Goal: Communication & Community: Participate in discussion

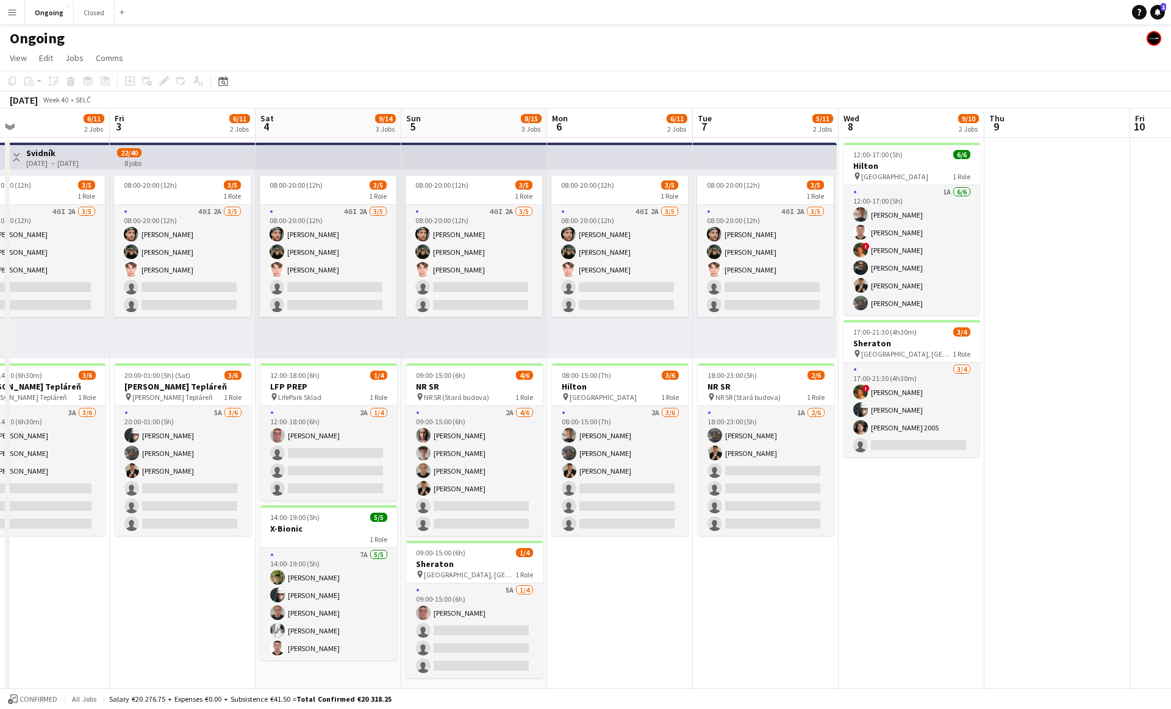
scroll to position [0, 622]
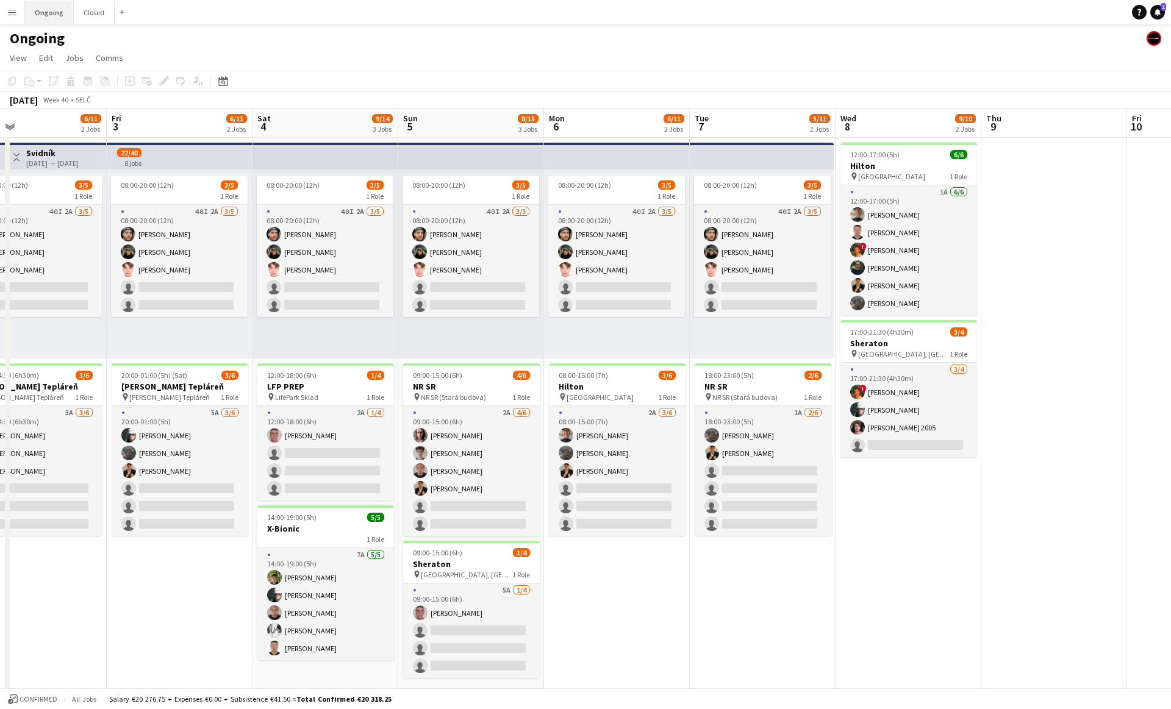
click at [43, 14] on button "Ongoing Close" at bounding box center [49, 13] width 49 height 24
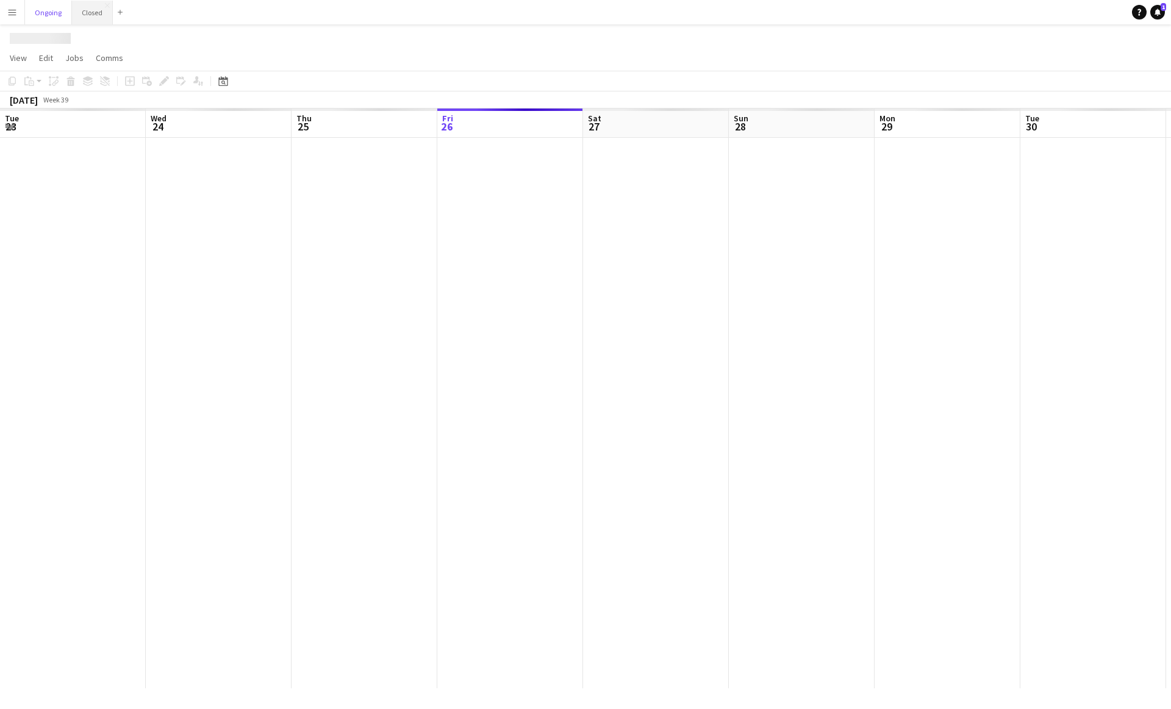
scroll to position [0, 292]
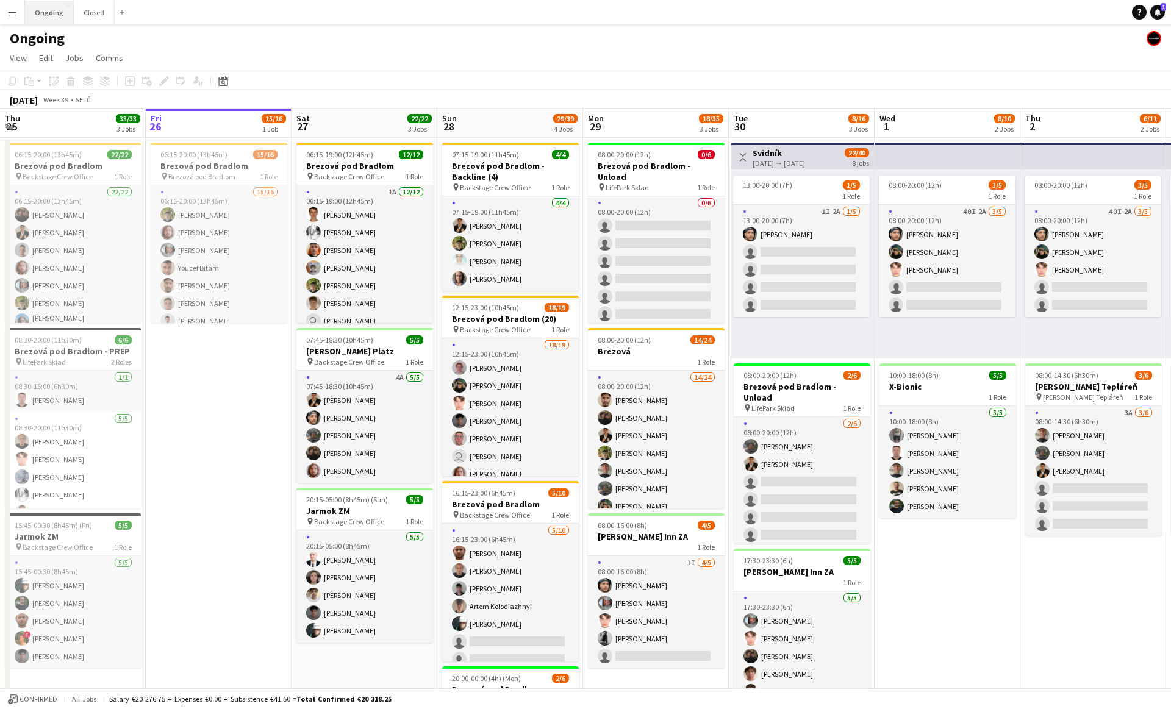
click at [47, 13] on button "Ongoing Close" at bounding box center [49, 13] width 49 height 24
click at [1156, 16] on link "Notifications 2" at bounding box center [1158, 12] width 15 height 15
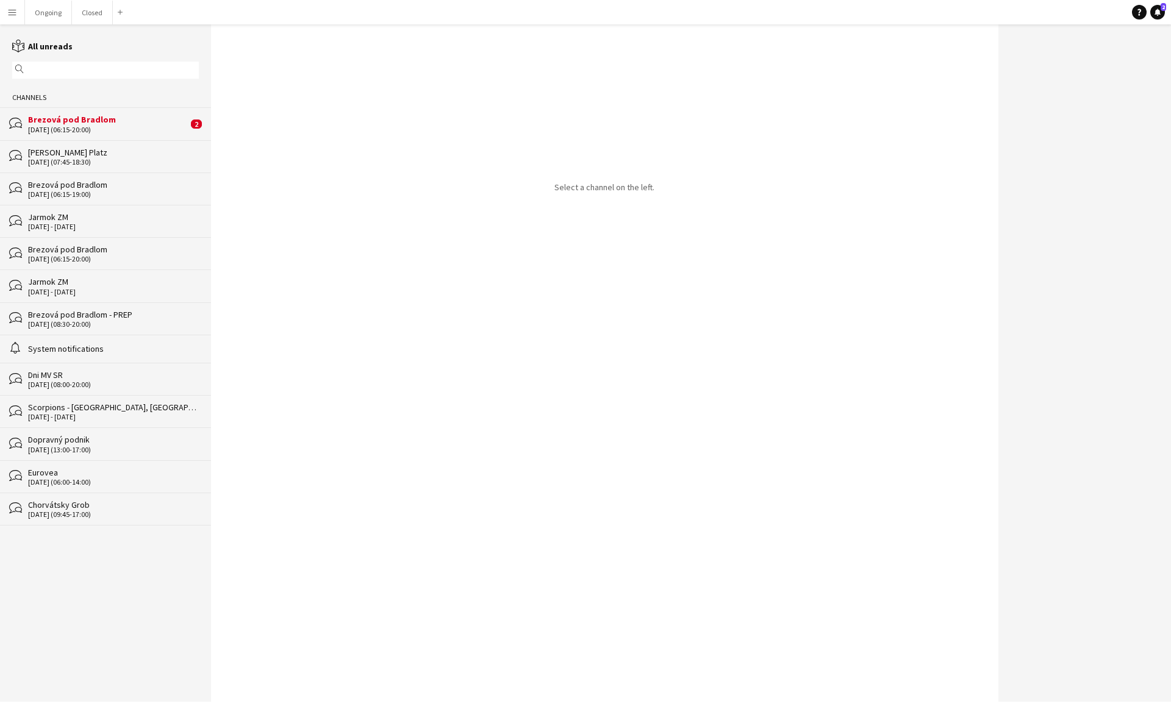
click at [113, 128] on div "[DATE] (06:15-20:00)" at bounding box center [108, 130] width 160 height 9
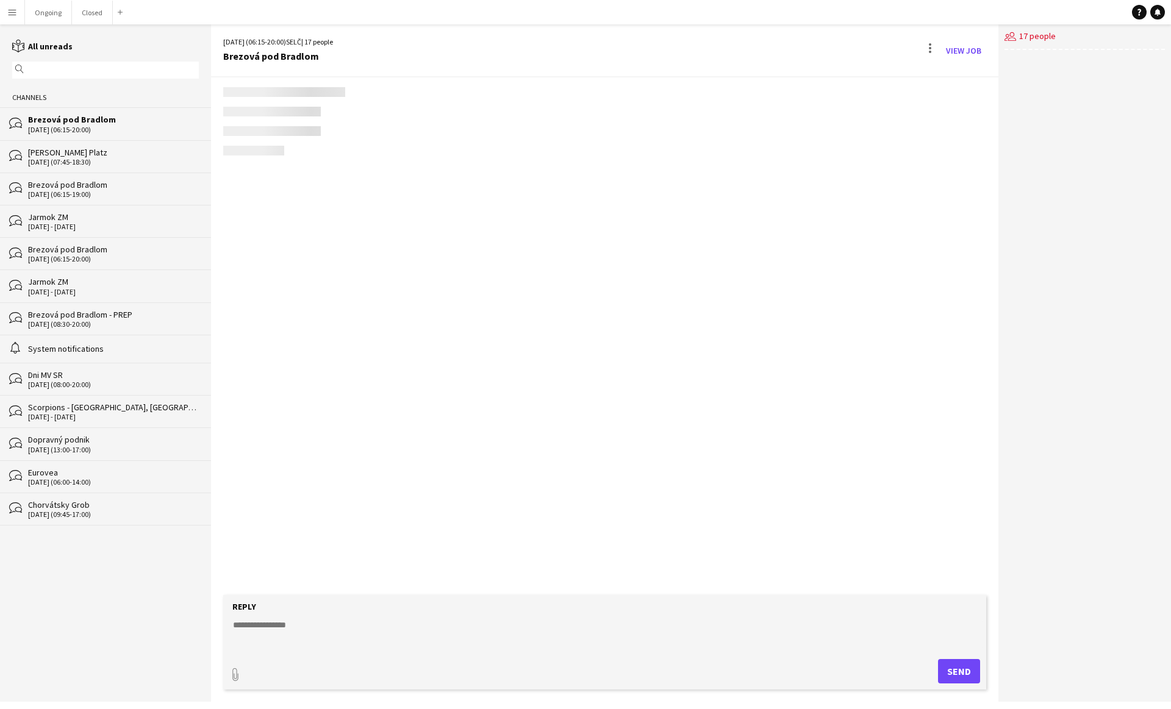
scroll to position [492, 0]
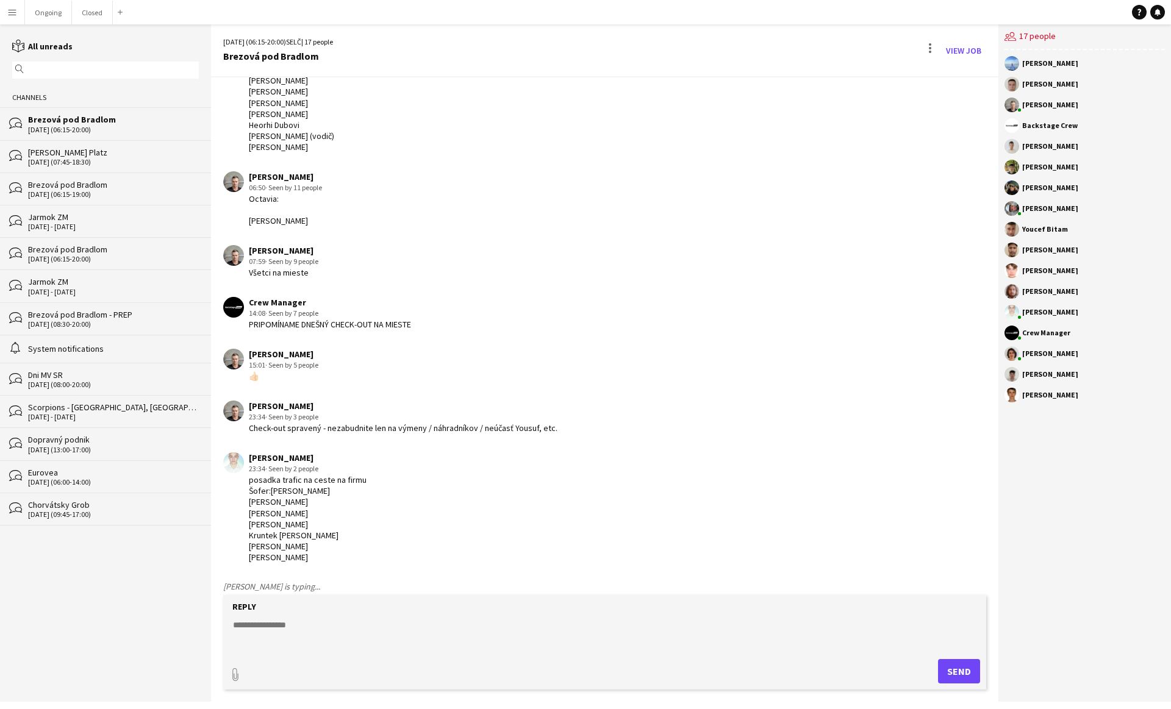
click at [130, 184] on div "Brezová pod Bradlom" at bounding box center [113, 184] width 171 height 11
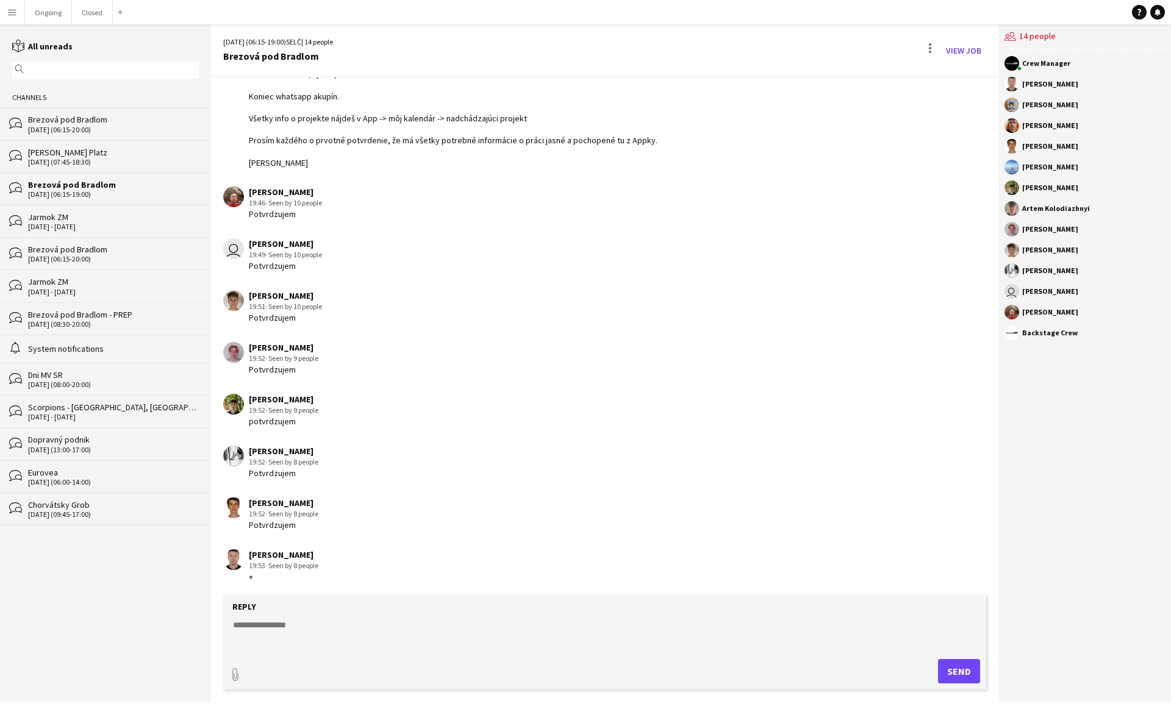
scroll to position [144, 0]
click at [117, 126] on div "[DATE] (06:15-20:00)" at bounding box center [113, 130] width 171 height 9
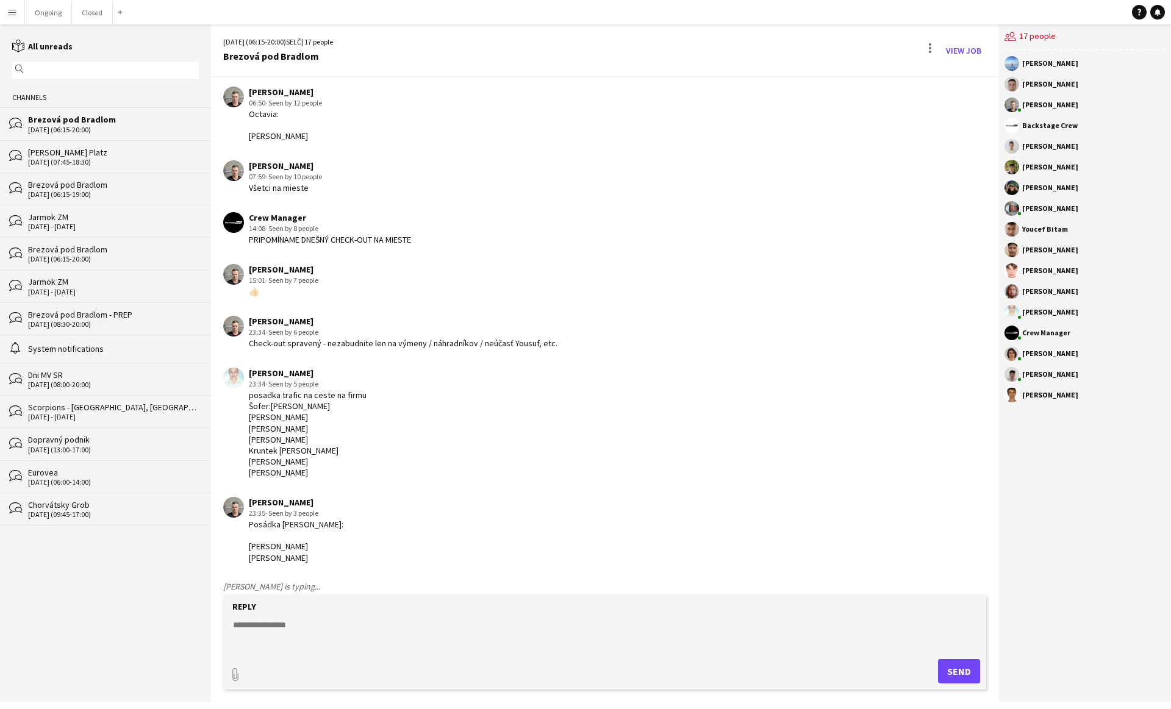
scroll to position [617, 0]
click at [14, 13] on app-icon "Menu" at bounding box center [12, 12] width 10 height 10
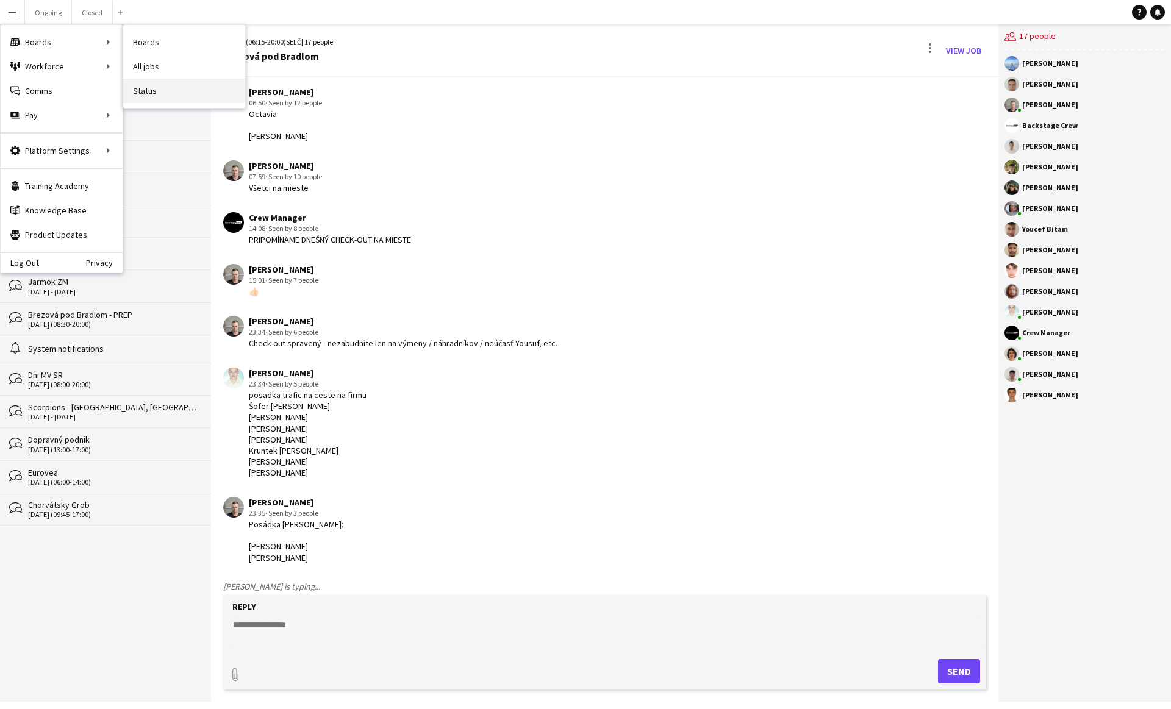
click at [148, 95] on link "Status" at bounding box center [184, 91] width 122 height 24
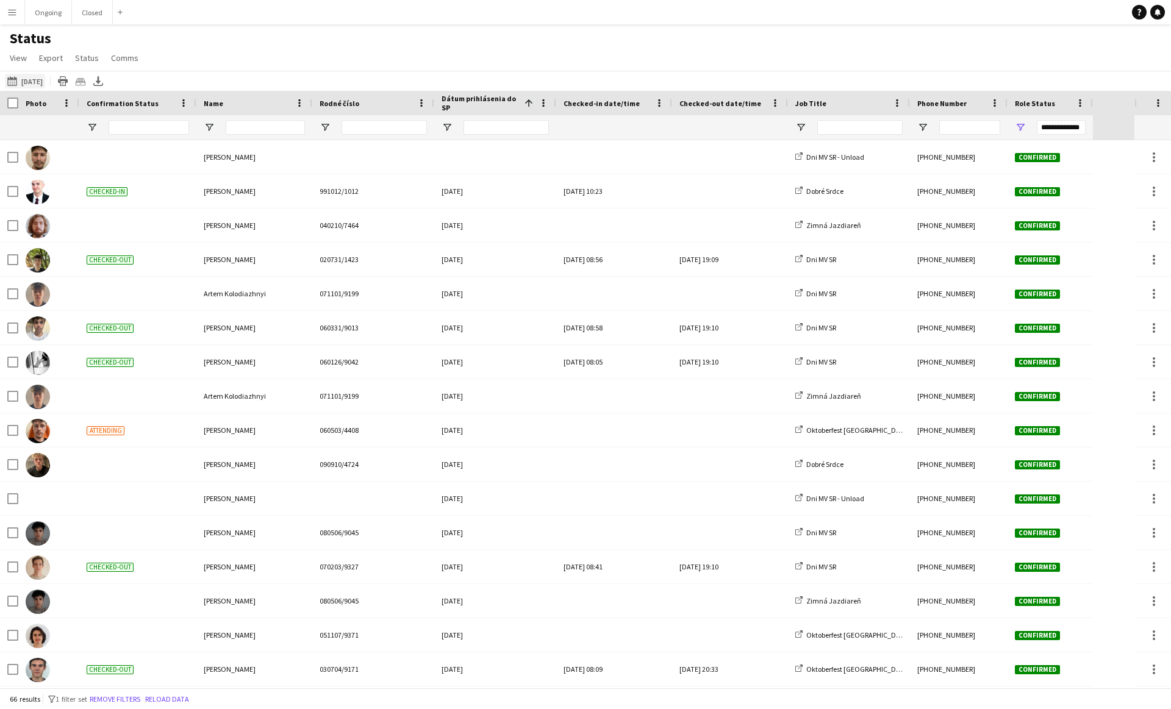
click at [37, 85] on button "[DATE] to [DATE] [DATE]" at bounding box center [25, 81] width 40 height 15
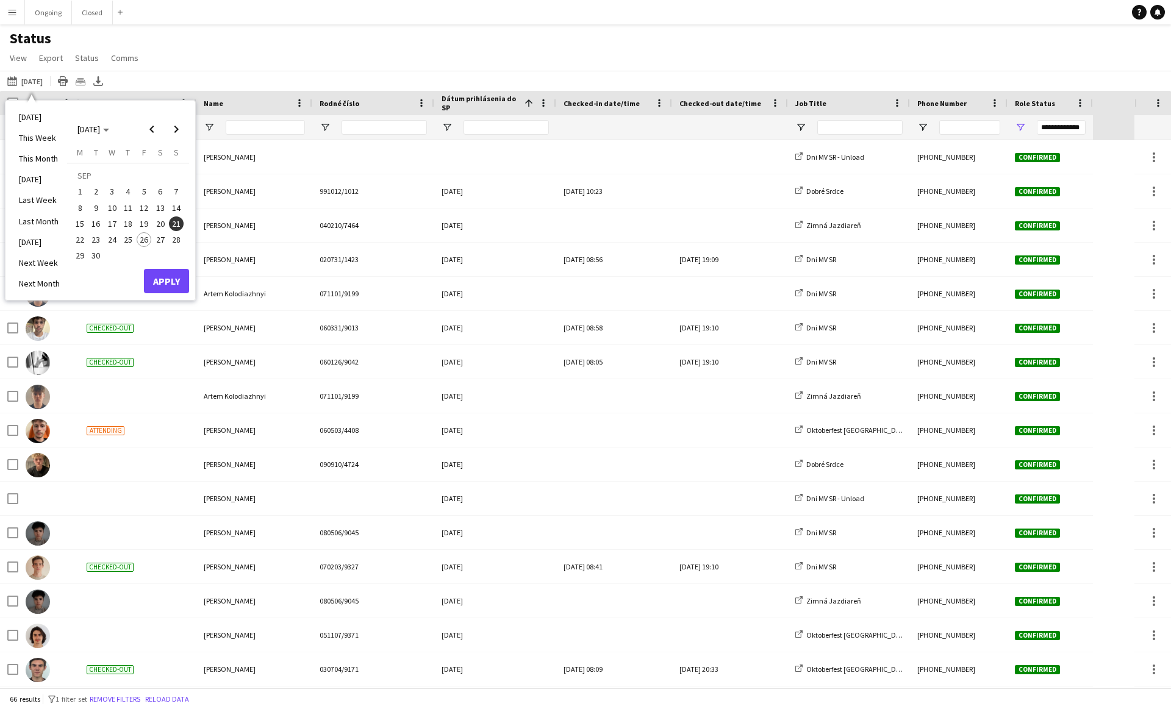
click at [149, 237] on span "26" at bounding box center [144, 239] width 15 height 15
click at [159, 278] on button "Apply" at bounding box center [166, 281] width 45 height 24
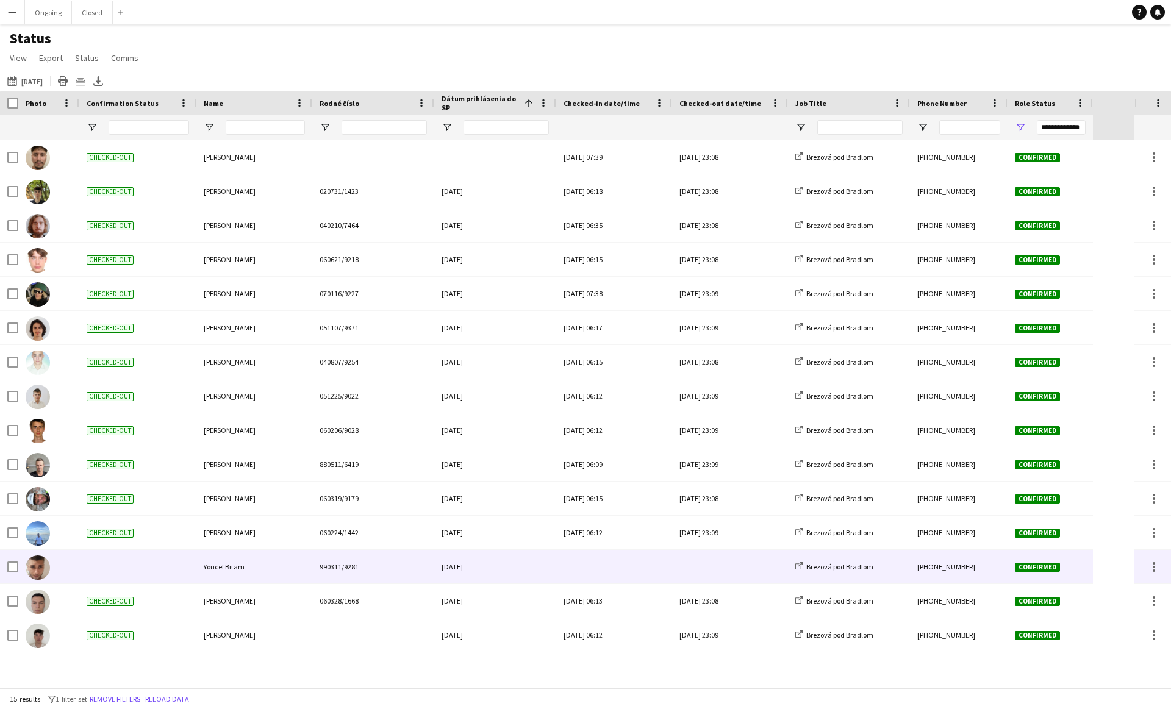
click at [38, 573] on img at bounding box center [38, 568] width 24 height 24
click at [234, 564] on span "Youcef Bitam" at bounding box center [224, 566] width 41 height 9
click at [312, 564] on div "Youcef Bitam" at bounding box center [254, 567] width 116 height 34
click at [463, 564] on span "[DATE]" at bounding box center [452, 566] width 21 height 9
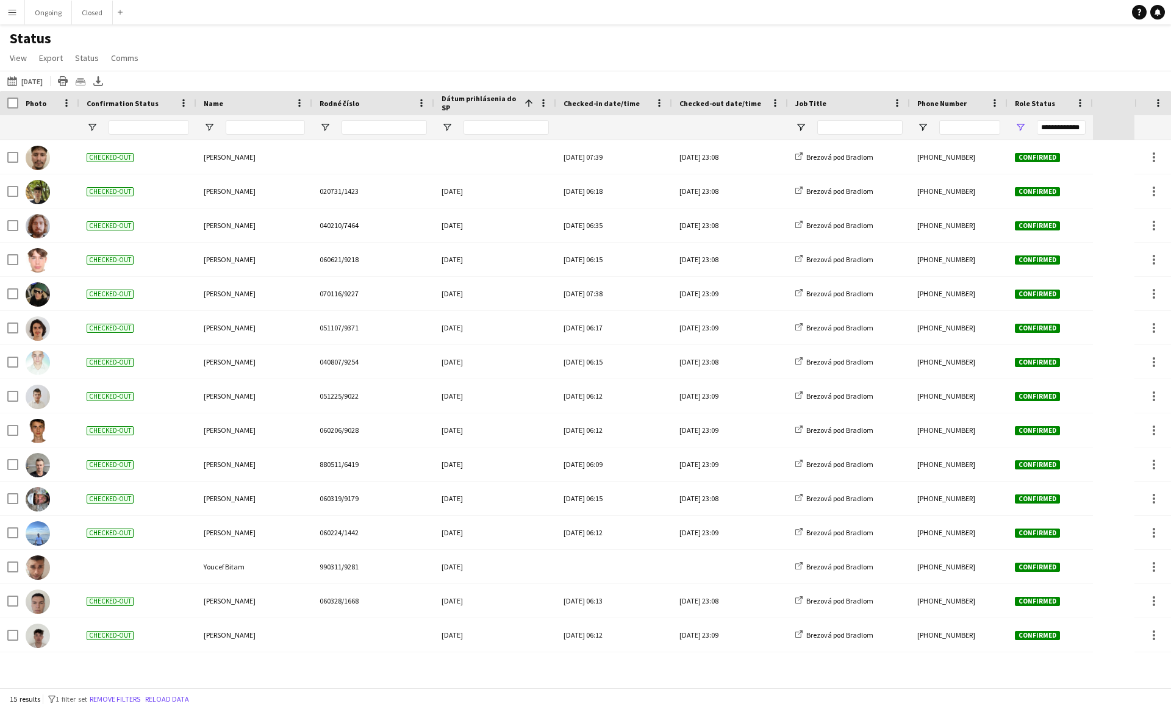
click at [15, 14] on app-icon "Menu" at bounding box center [12, 12] width 10 height 10
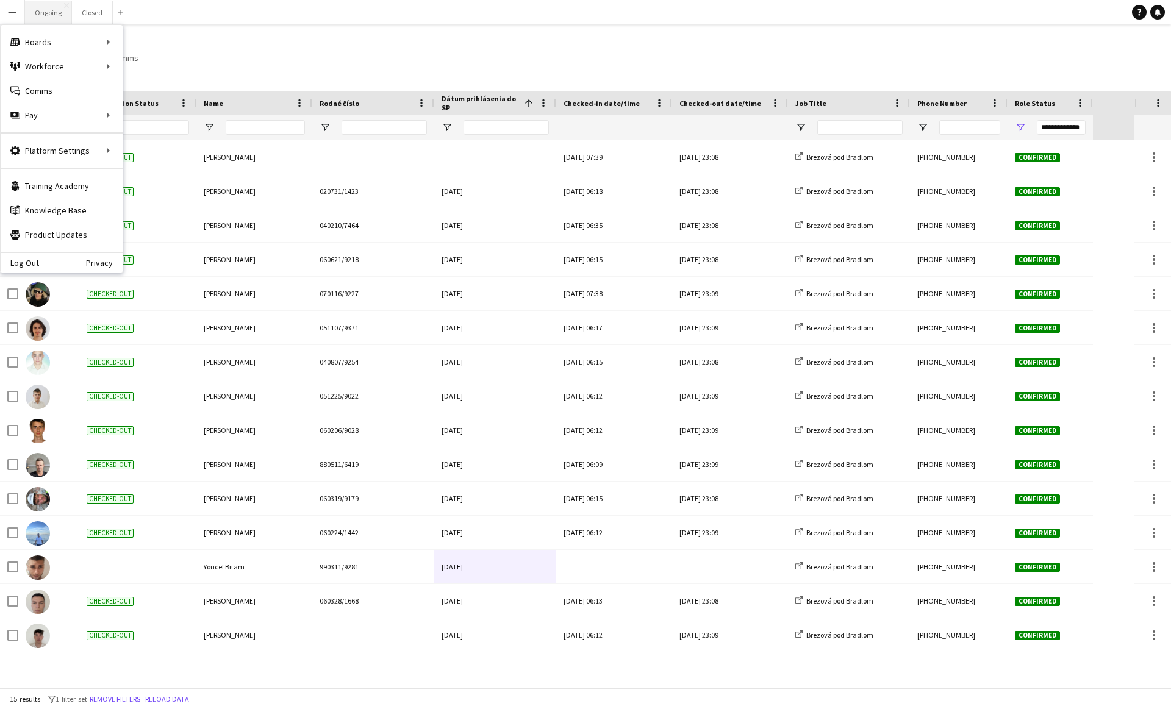
click at [40, 15] on button "Ongoing Close" at bounding box center [48, 13] width 47 height 24
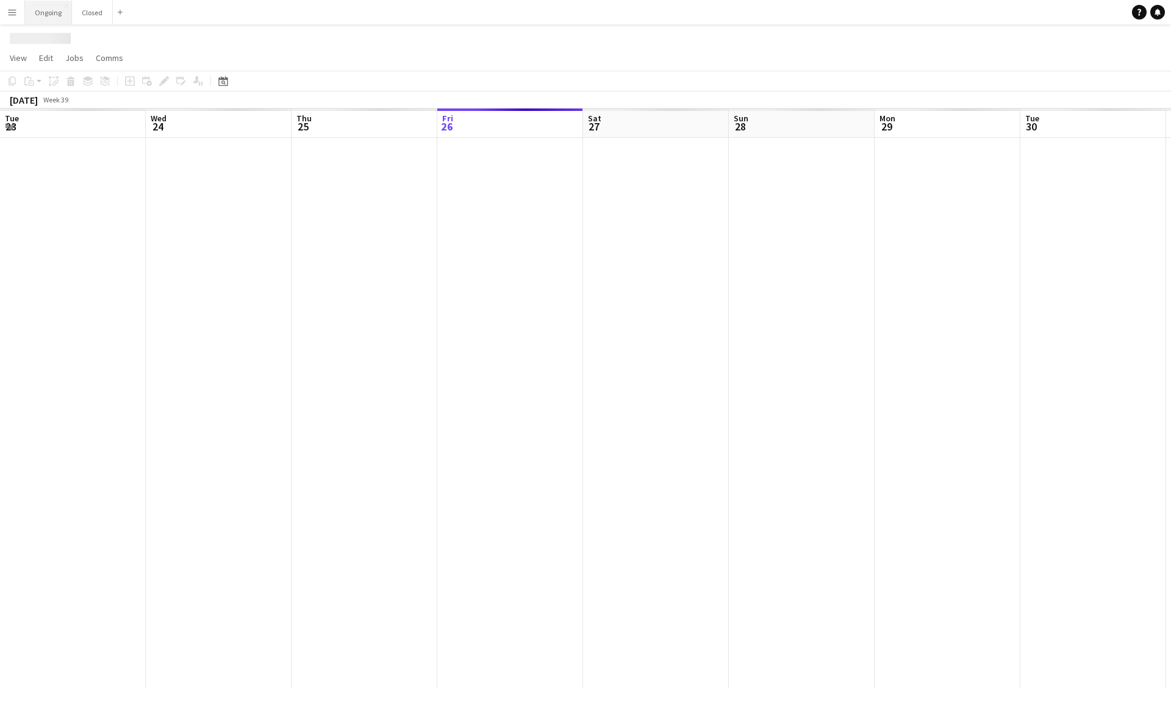
scroll to position [0, 292]
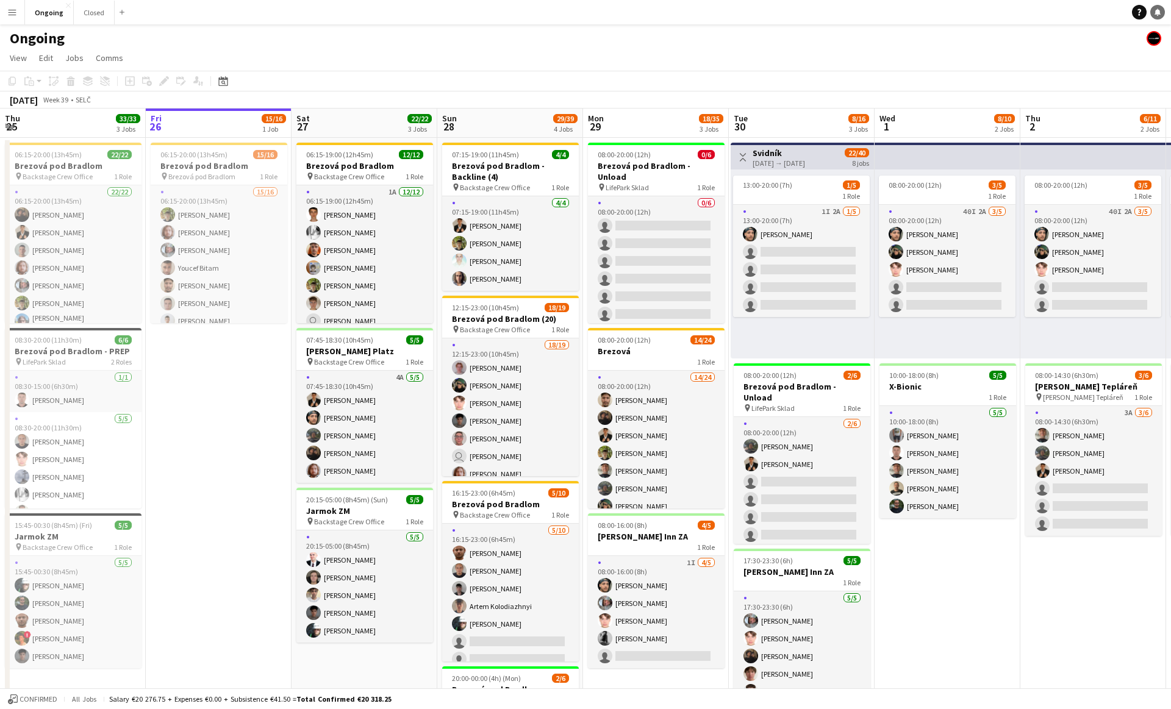
click at [1155, 17] on link "Notifications" at bounding box center [1158, 12] width 15 height 15
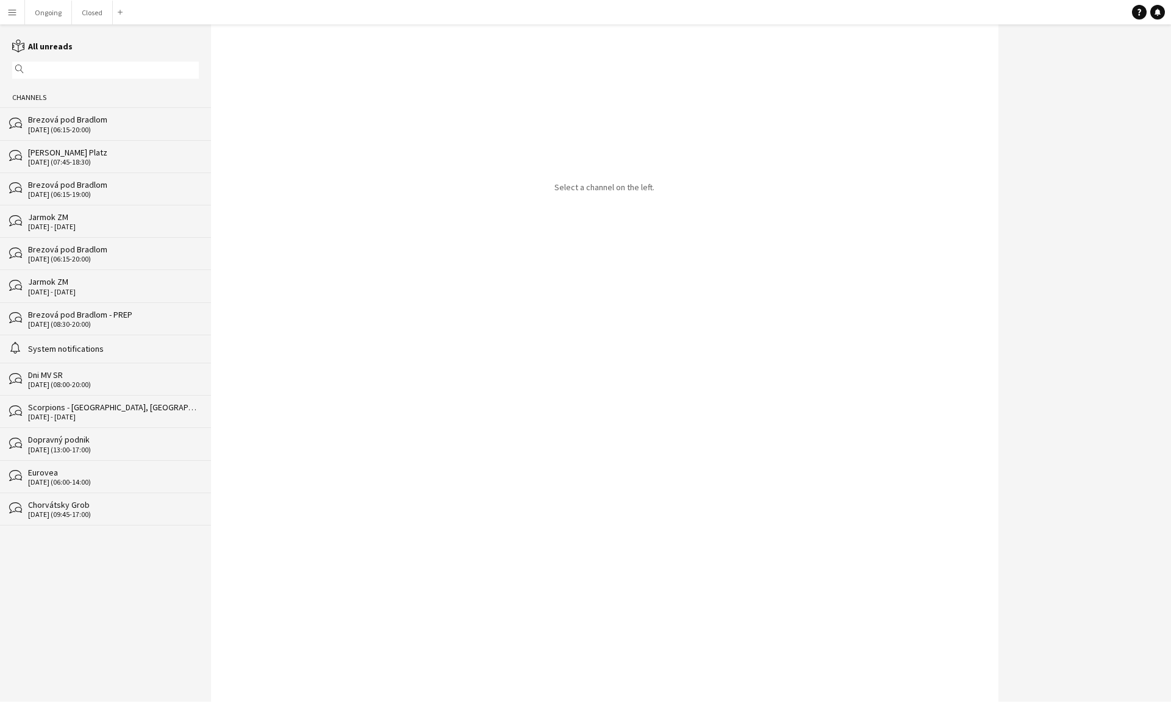
click at [104, 121] on div "Brezová pod Bradlom" at bounding box center [113, 119] width 171 height 11
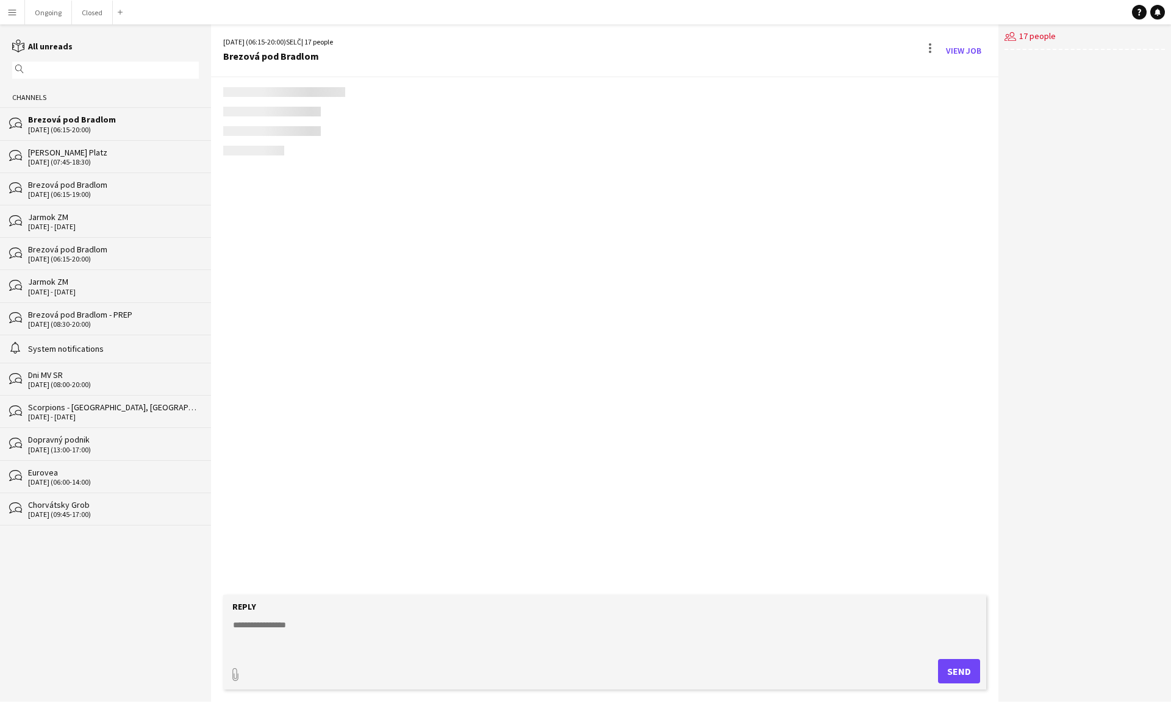
scroll to position [599, 0]
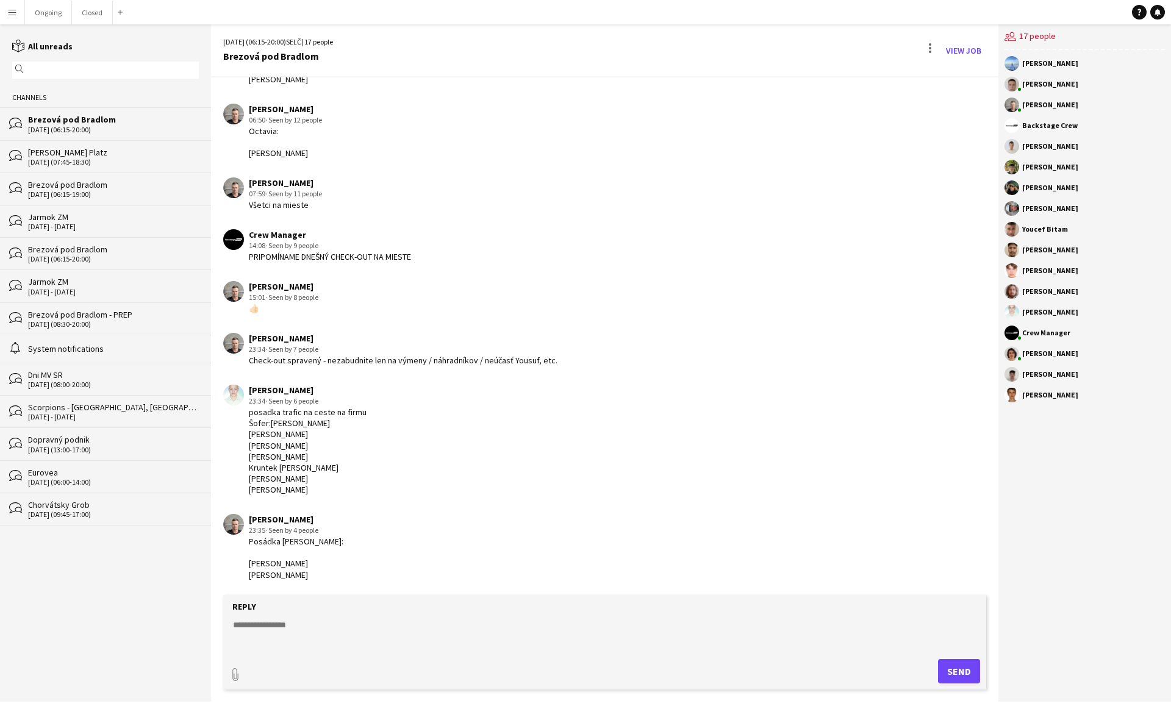
click at [270, 628] on textarea at bounding box center [607, 635] width 751 height 32
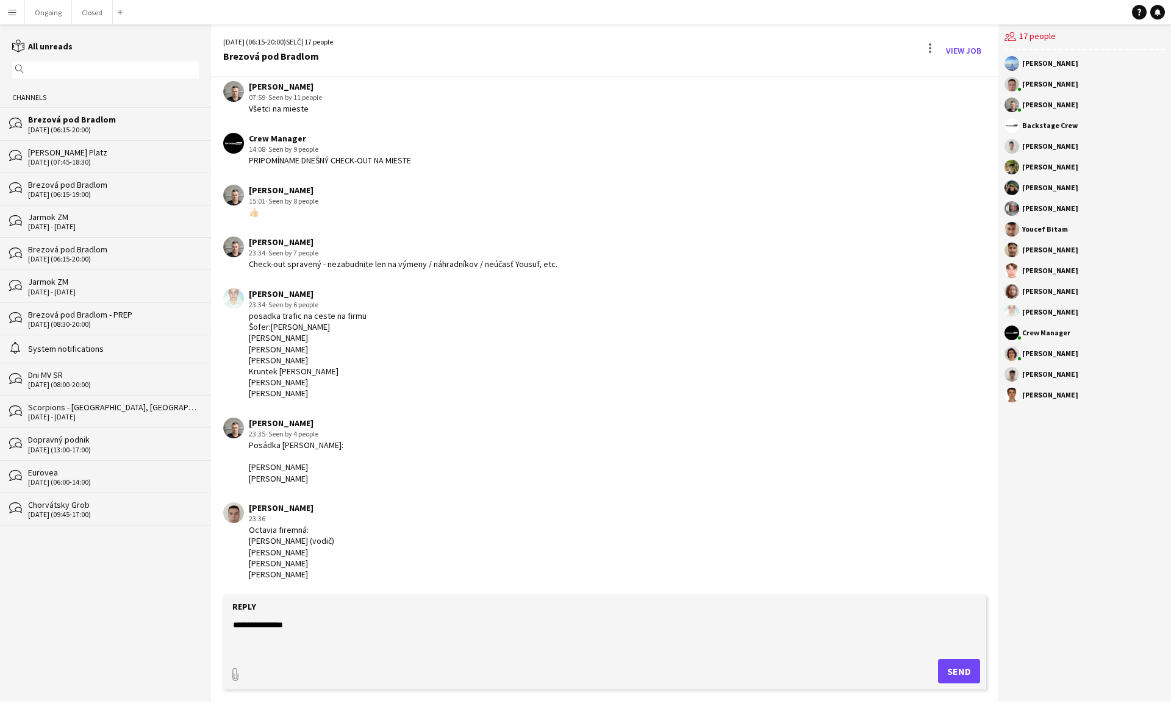
scroll to position [695, 0]
click at [280, 627] on textarea "**********" at bounding box center [607, 635] width 751 height 32
click at [379, 625] on textarea "**********" at bounding box center [607, 635] width 751 height 32
click at [553, 629] on textarea "**********" at bounding box center [607, 635] width 751 height 32
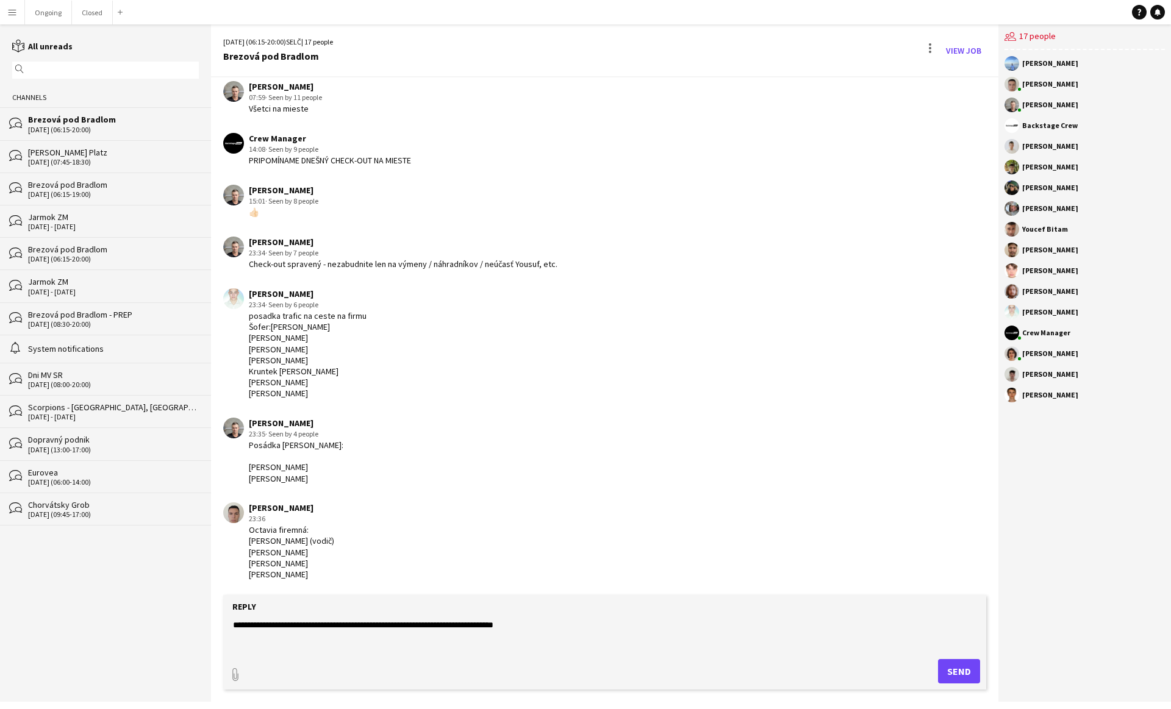
type textarea "**********"
click at [963, 670] on button "Send" at bounding box center [959, 671] width 42 height 24
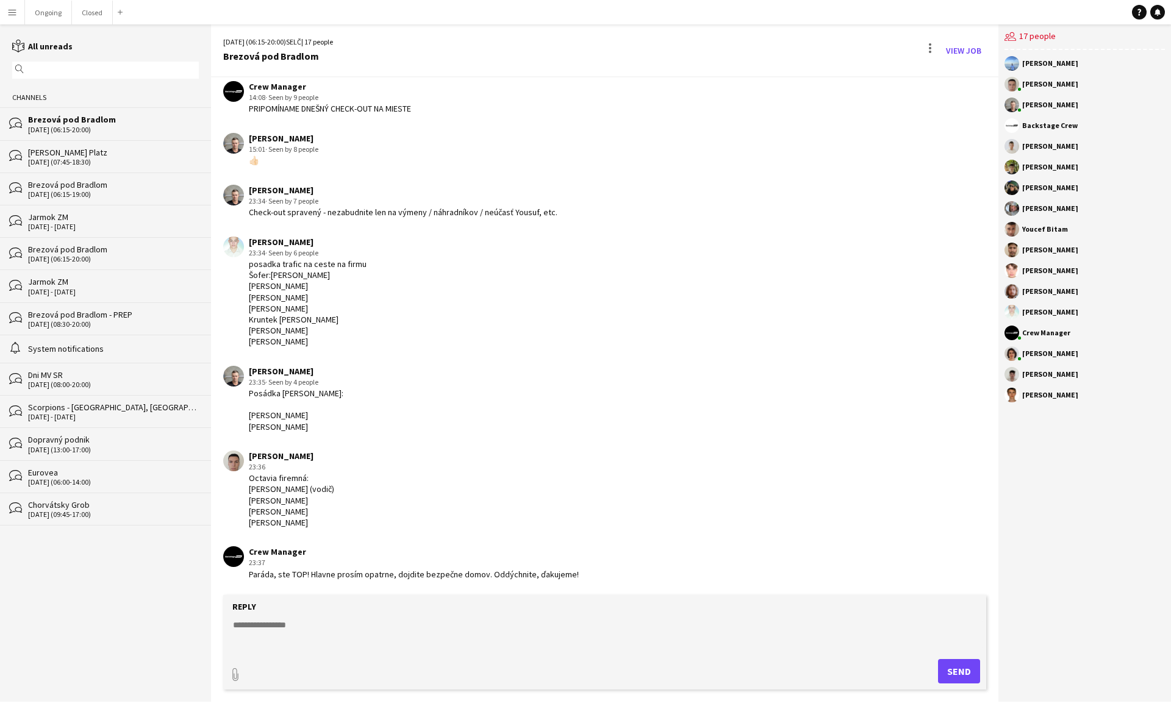
click at [70, 158] on div "[DATE] (07:45-18:30)" at bounding box center [113, 162] width 171 height 9
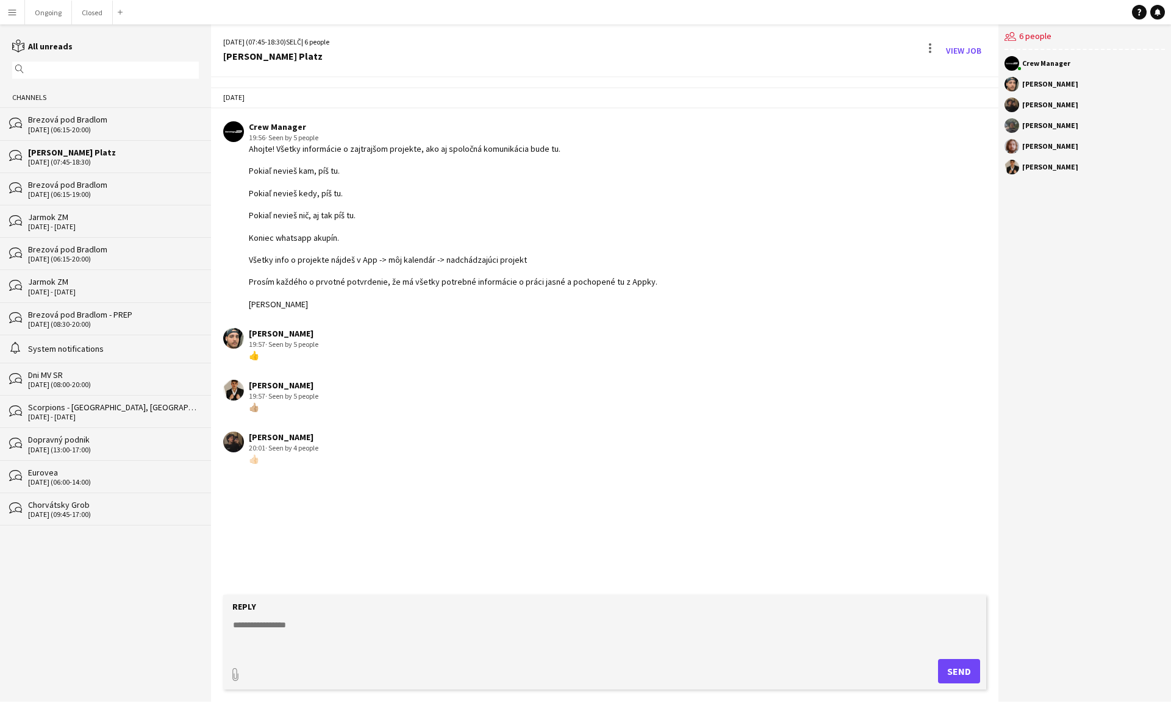
click at [70, 179] on div "Brezová pod Bradlom" at bounding box center [113, 184] width 171 height 11
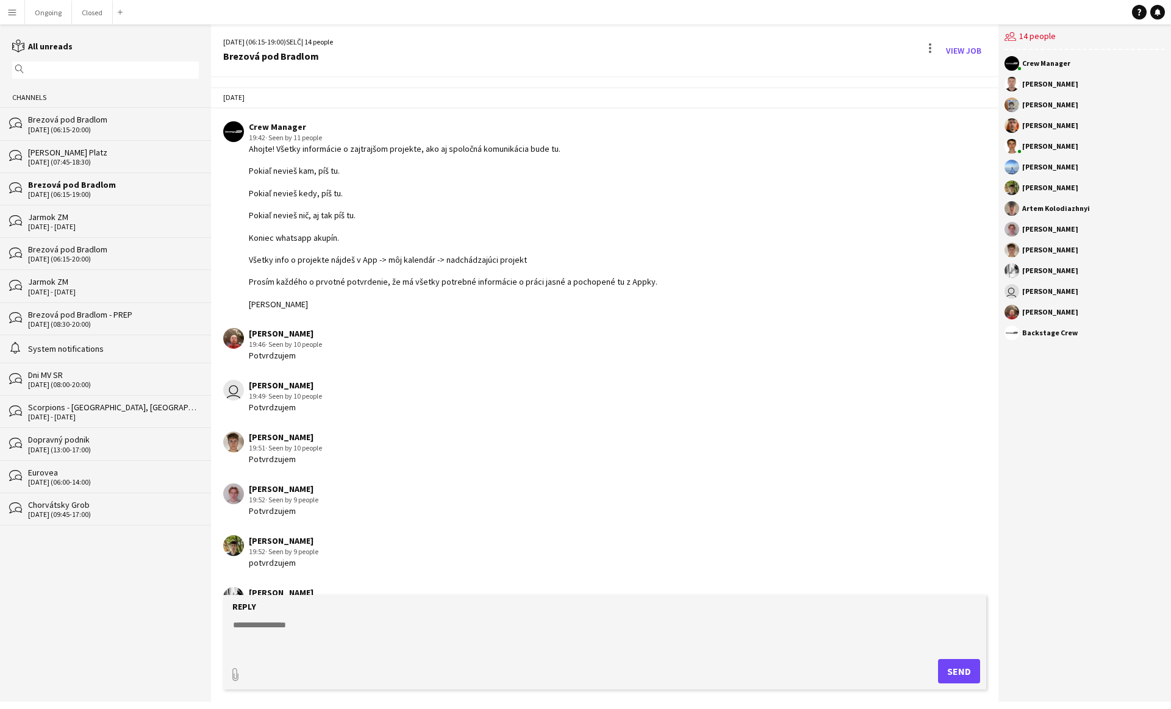
scroll to position [144, 0]
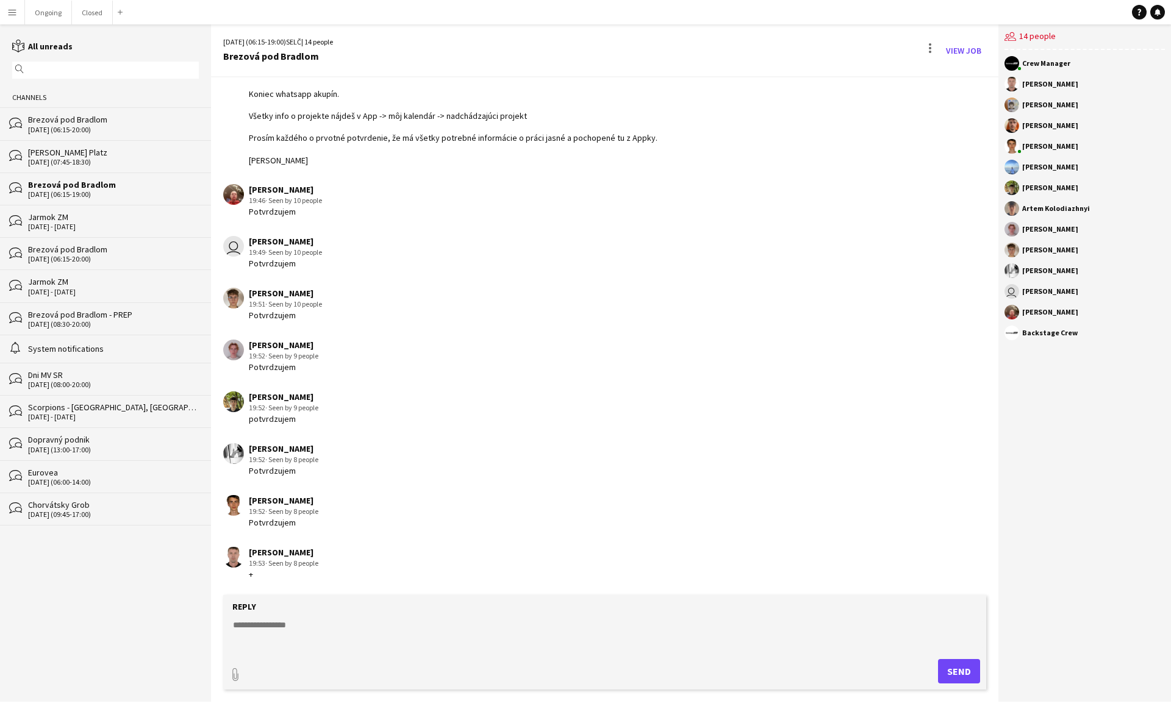
click at [63, 216] on div "Jarmok ZM" at bounding box center [113, 217] width 171 height 11
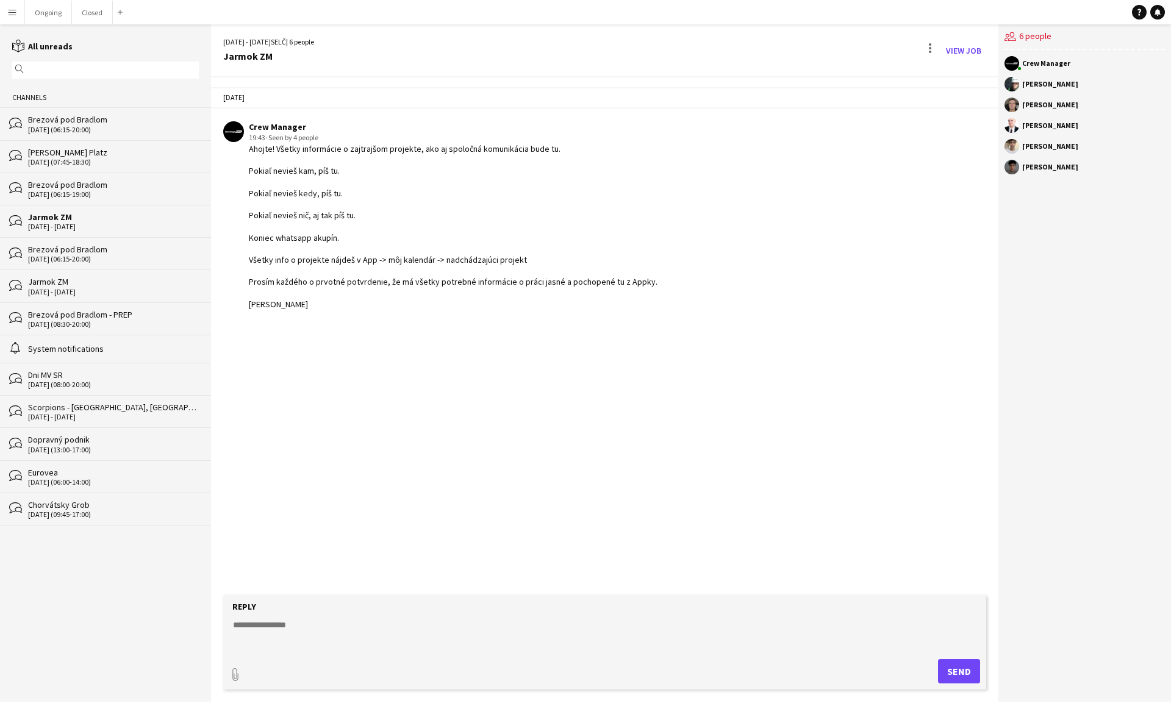
click at [81, 186] on div "Brezová pod Bradlom" at bounding box center [113, 184] width 171 height 11
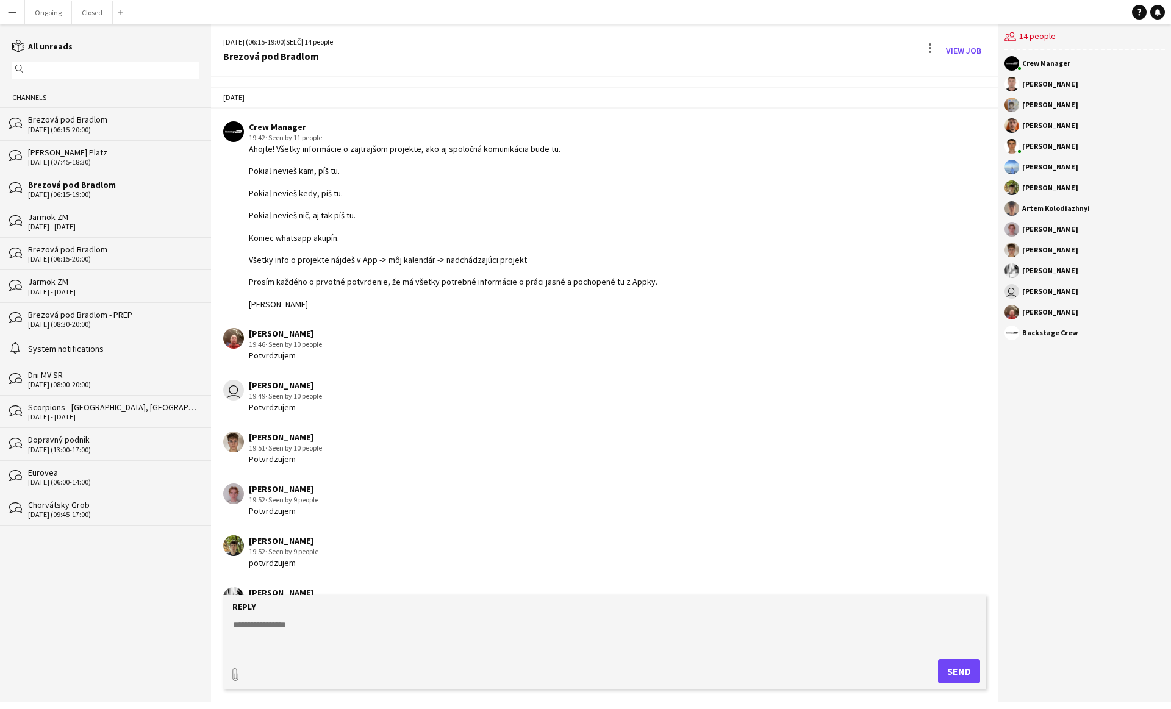
click at [101, 132] on div "[DATE] (06:15-20:00)" at bounding box center [113, 130] width 171 height 9
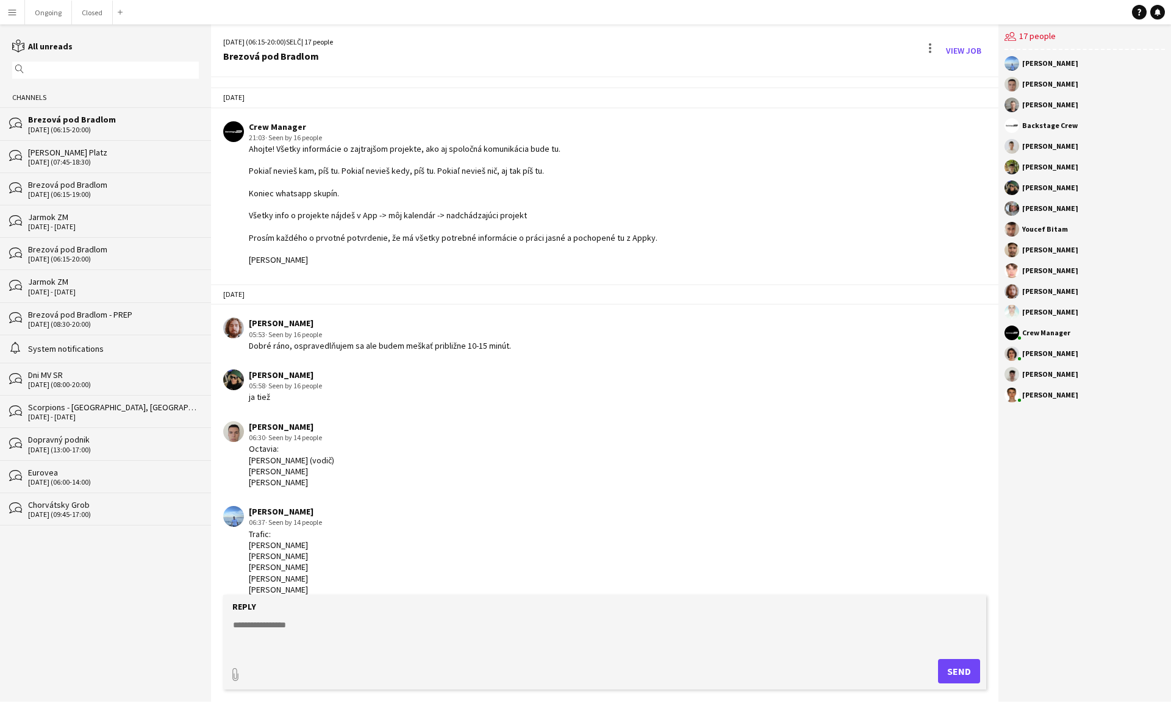
scroll to position [747, 0]
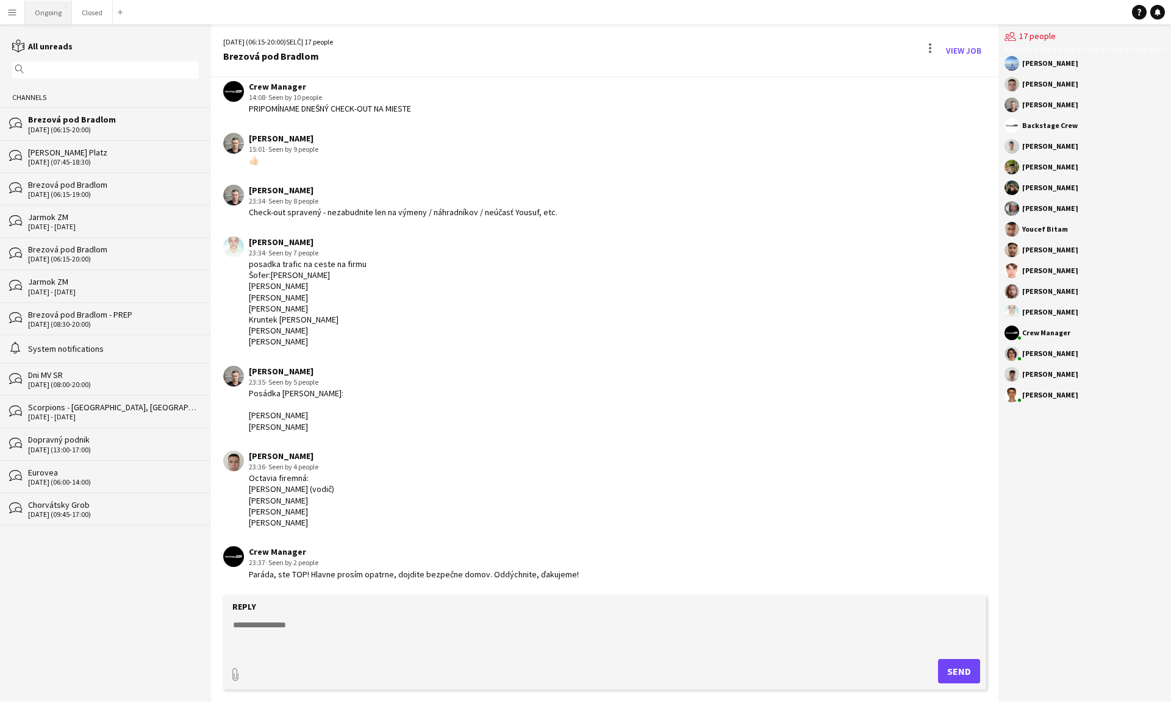
click at [38, 15] on button "Ongoing Close" at bounding box center [48, 13] width 47 height 24
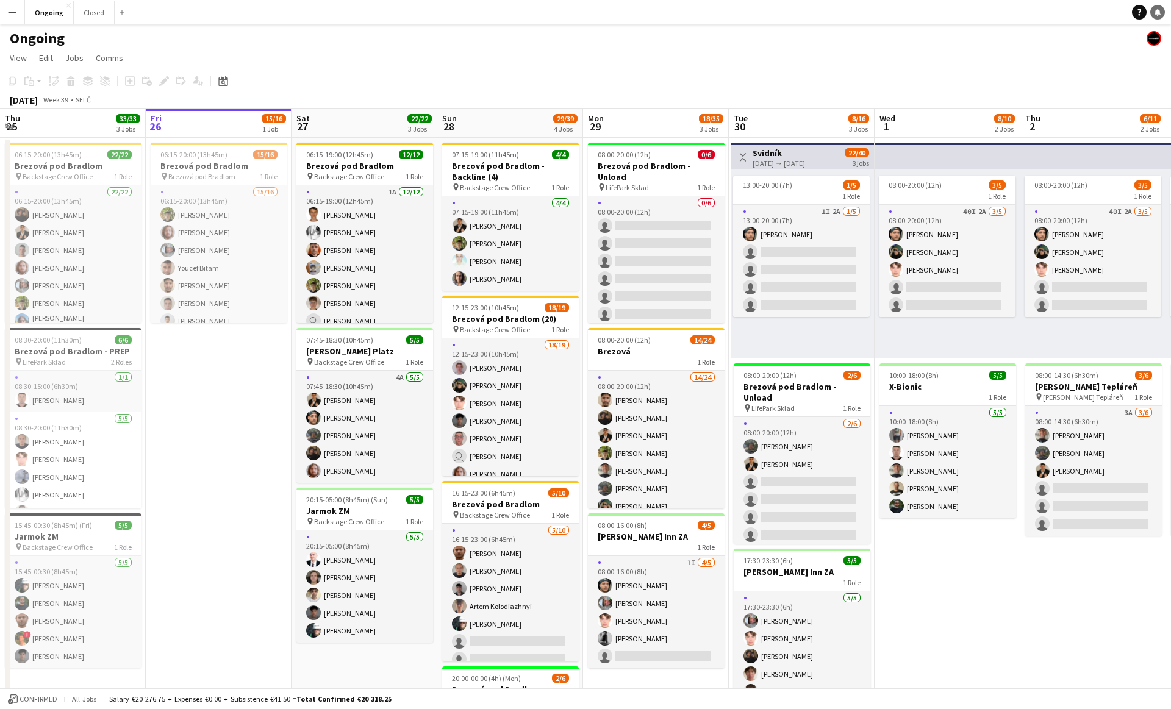
click at [1155, 5] on link "Notifications" at bounding box center [1158, 12] width 15 height 15
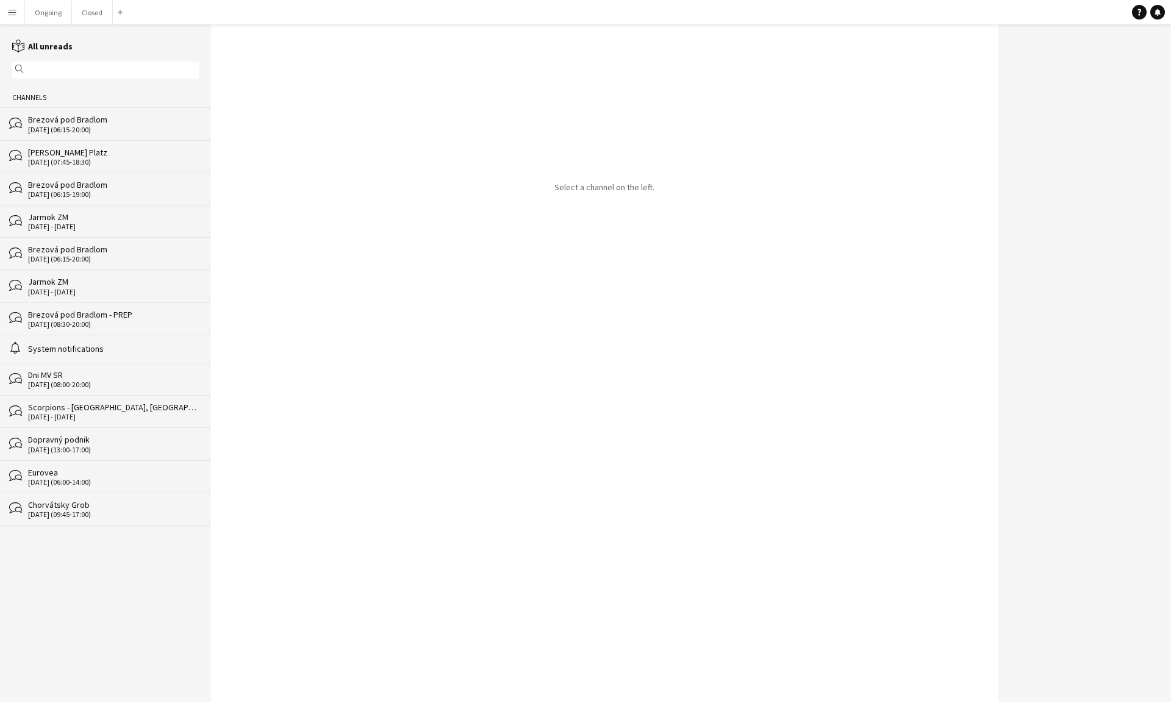
click at [57, 129] on div "[DATE] (06:15-20:00)" at bounding box center [113, 130] width 171 height 9
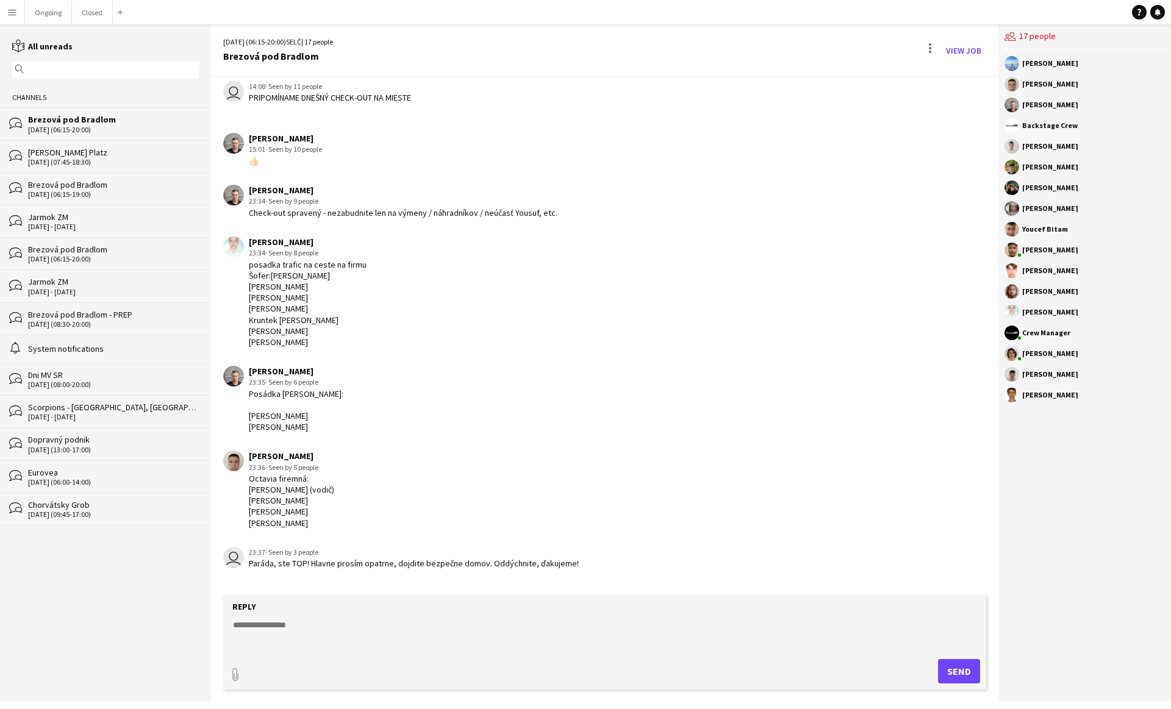
scroll to position [747, 0]
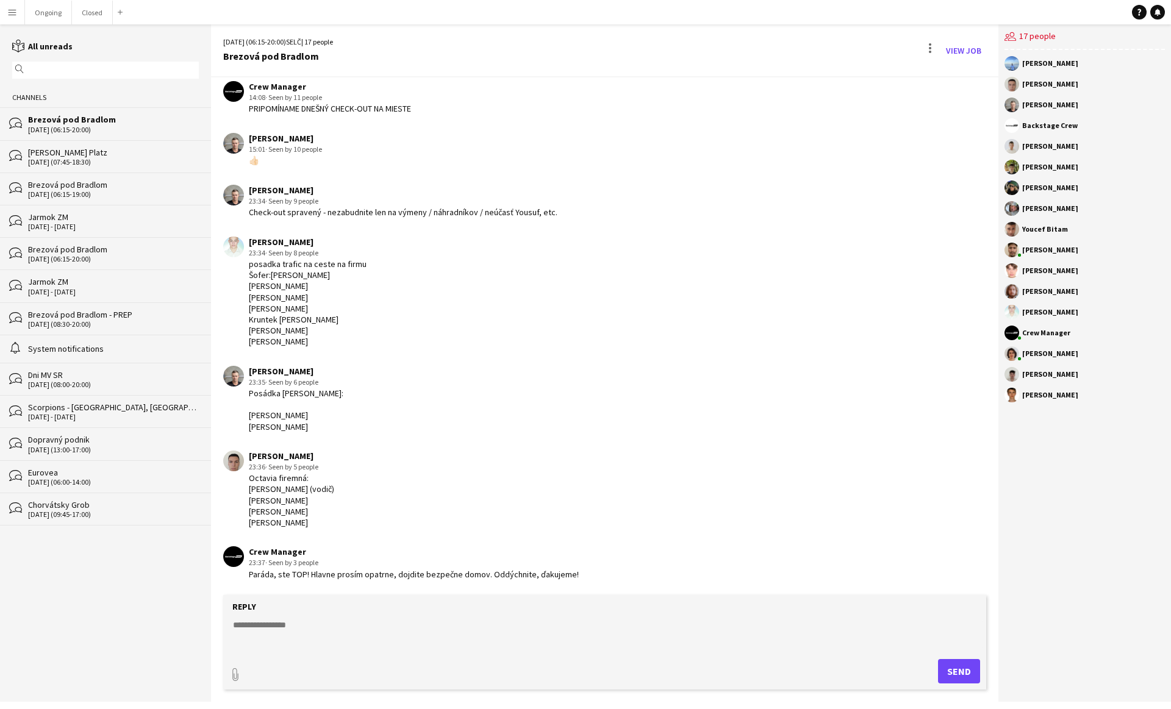
click at [55, 151] on div "[PERSON_NAME] Platz" at bounding box center [113, 152] width 171 height 11
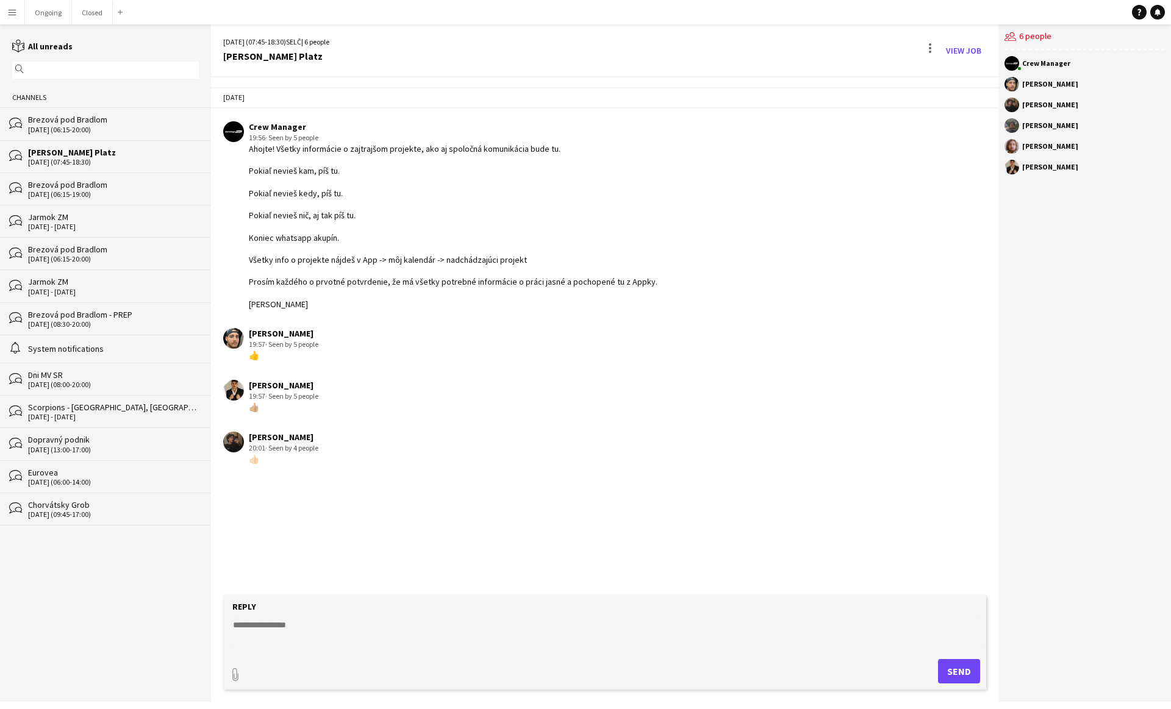
click at [57, 129] on div "[DATE] (06:15-20:00)" at bounding box center [113, 130] width 171 height 9
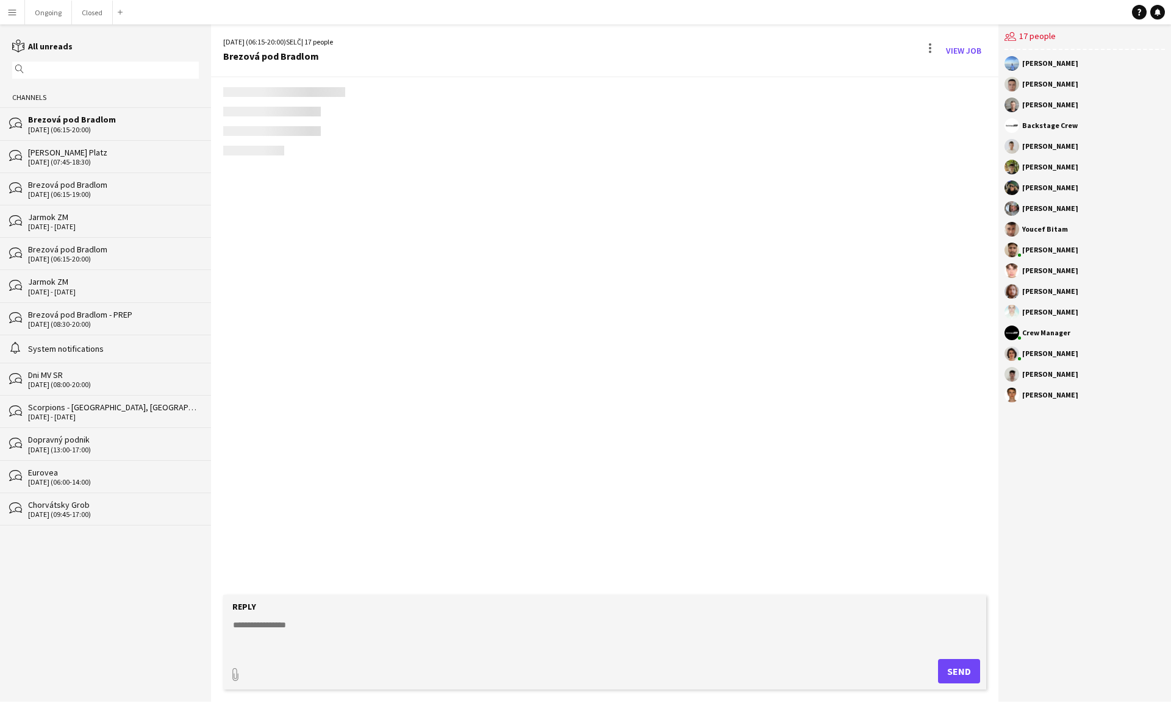
scroll to position [747, 0]
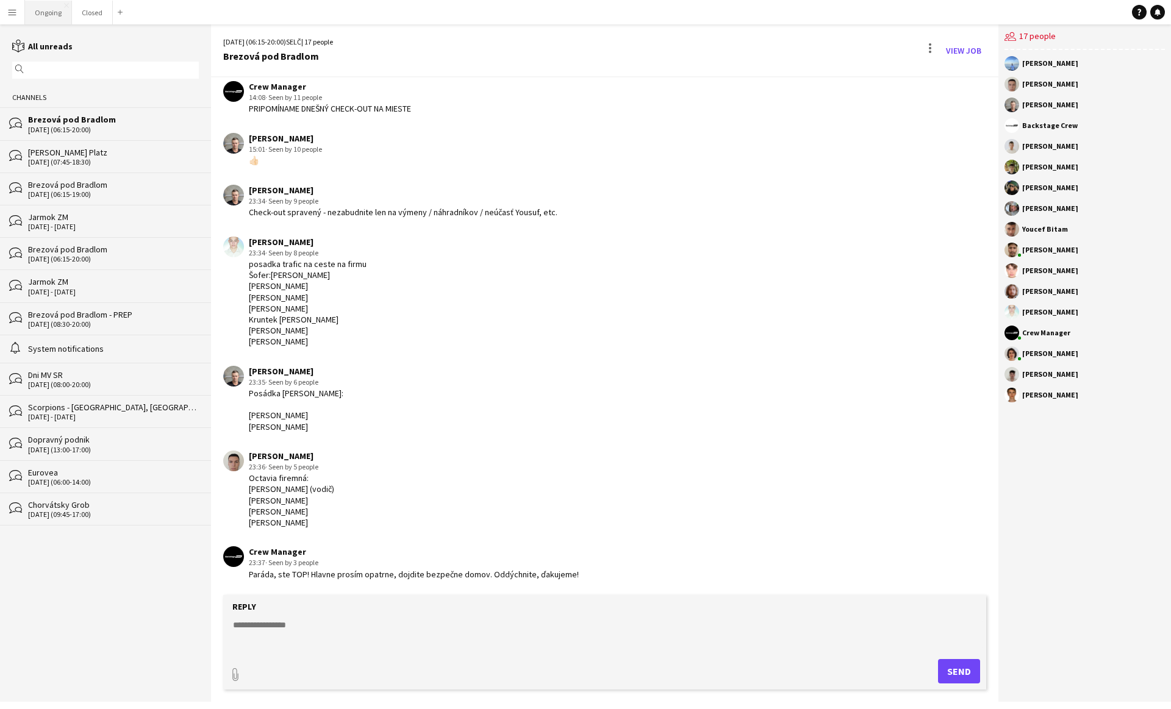
click at [40, 20] on button "Ongoing Close" at bounding box center [48, 13] width 47 height 24
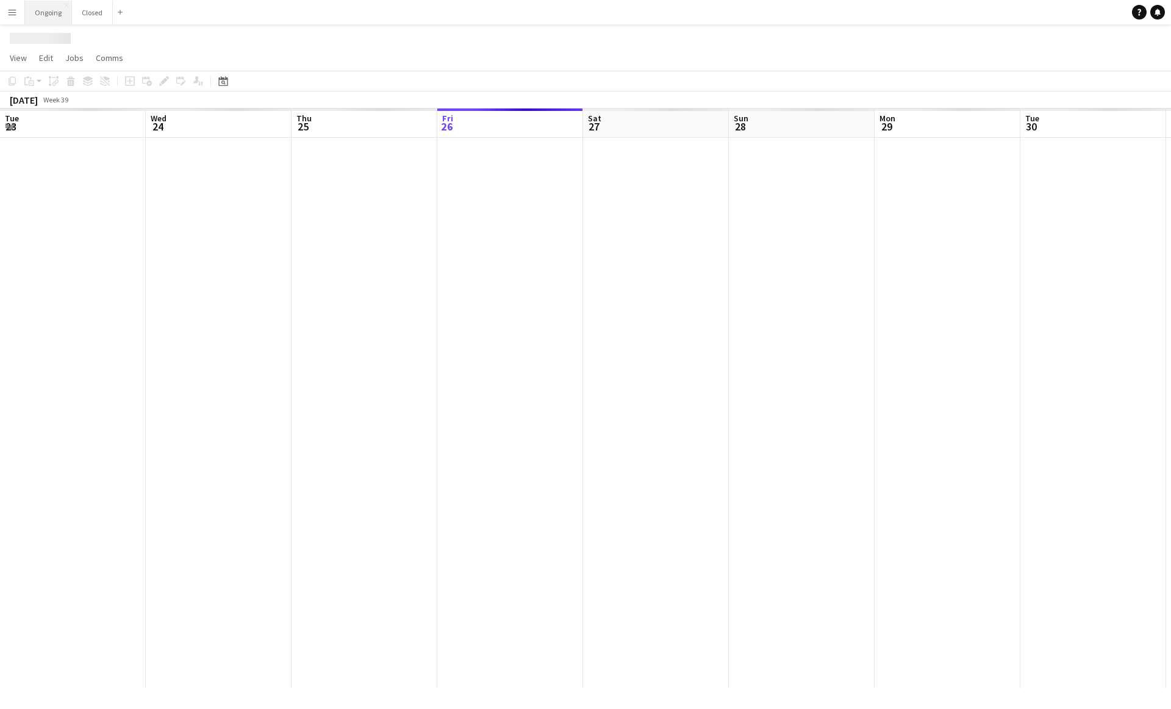
scroll to position [0, 292]
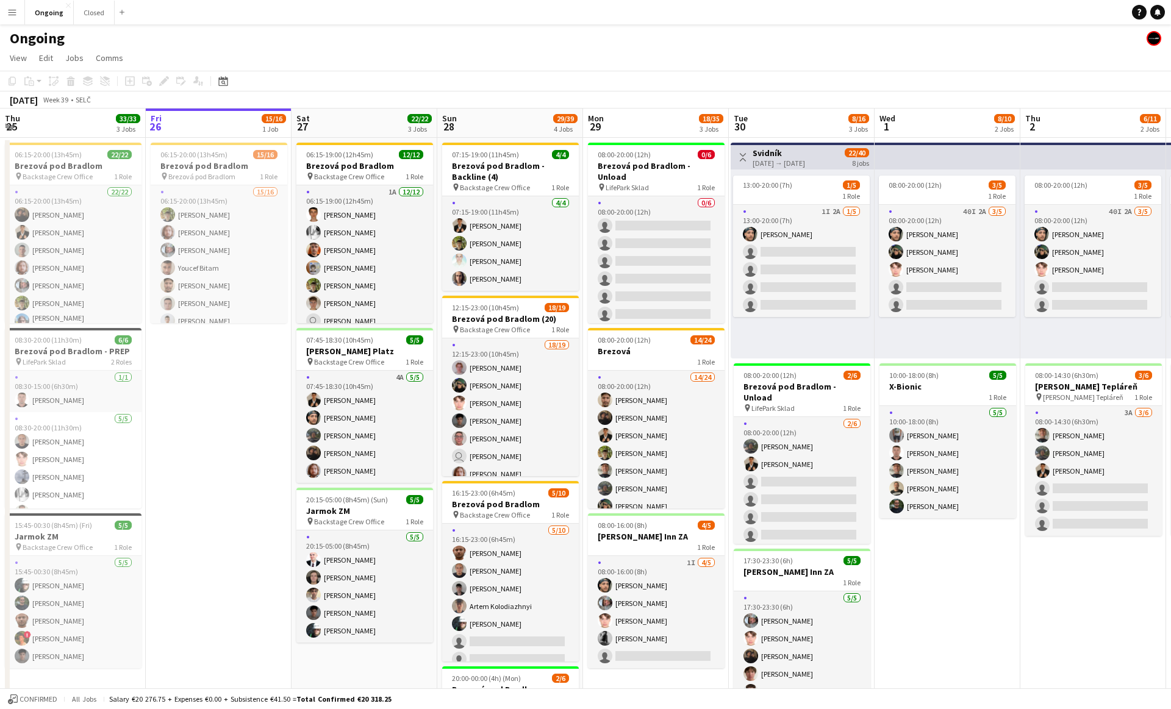
click at [215, 365] on app-date-cell "06:15-20:00 (13h45m) 15/16 Brezová pod Bradlom pin Brezová pod Bradlom 1 Role 1…" at bounding box center [219, 505] width 146 height 735
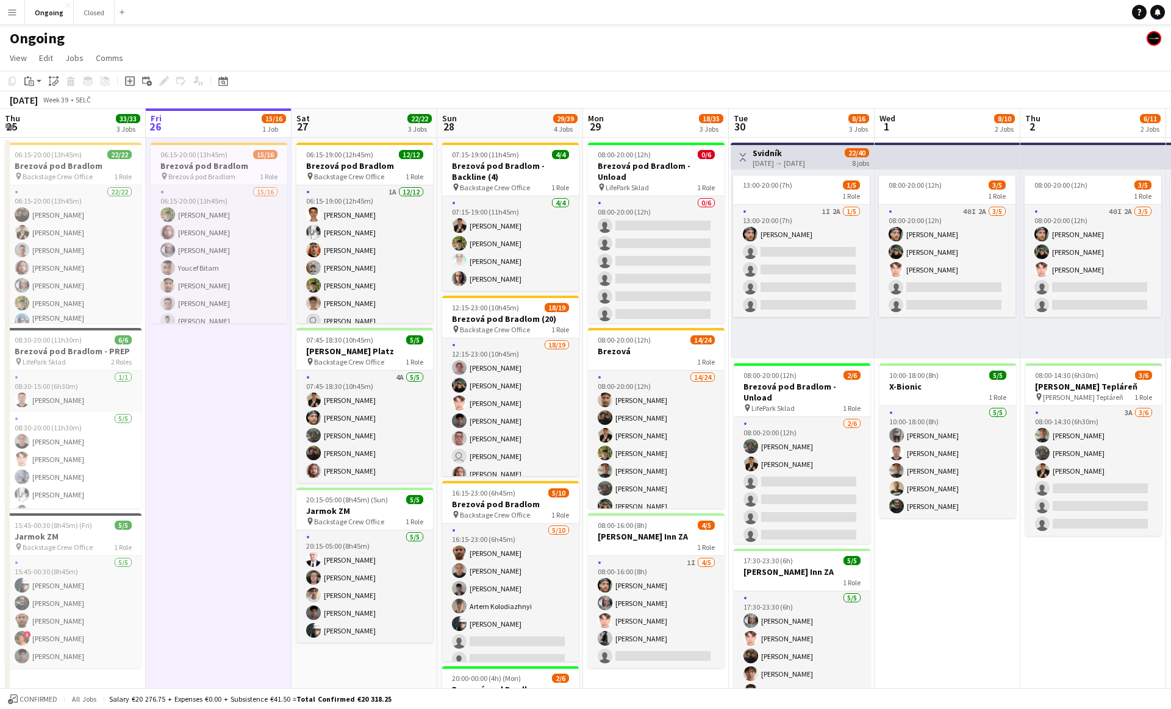
click at [219, 354] on app-date-cell "06:15-20:00 (13h45m) 15/16 Brezová pod Bradlom pin Brezová pod Bradlom 1 Role 1…" at bounding box center [219, 505] width 146 height 735
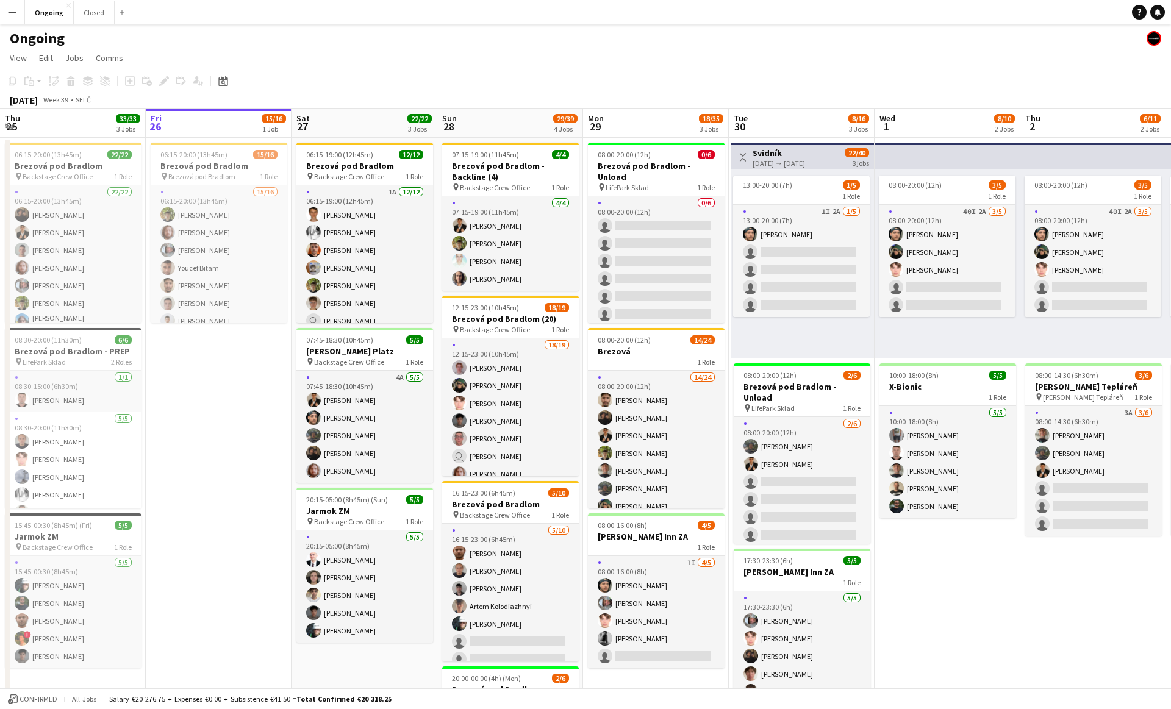
click at [219, 354] on app-date-cell "06:15-20:00 (13h45m) 15/16 Brezová pod Bradlom pin Brezová pod Bradlom 1 Role 1…" at bounding box center [219, 505] width 146 height 735
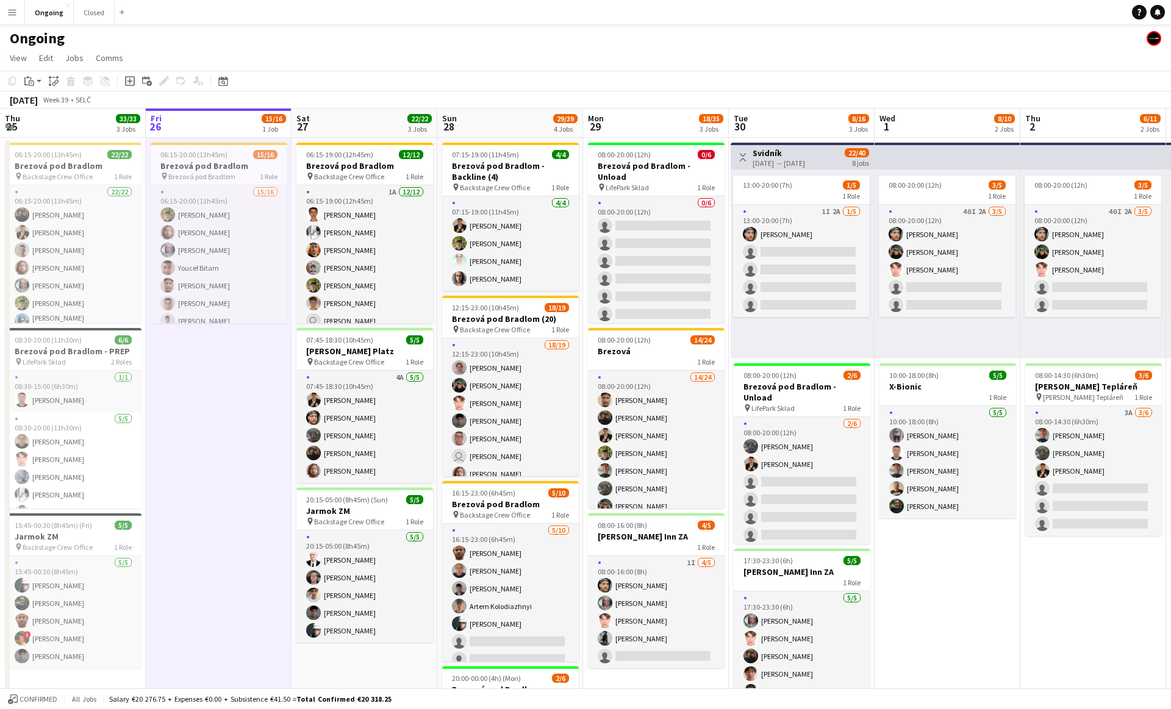
click at [219, 354] on app-date-cell "06:15-20:00 (13h45m) 15/16 Brezová pod Bradlom pin Brezová pod Bradlom 1 Role 1…" at bounding box center [219, 505] width 146 height 735
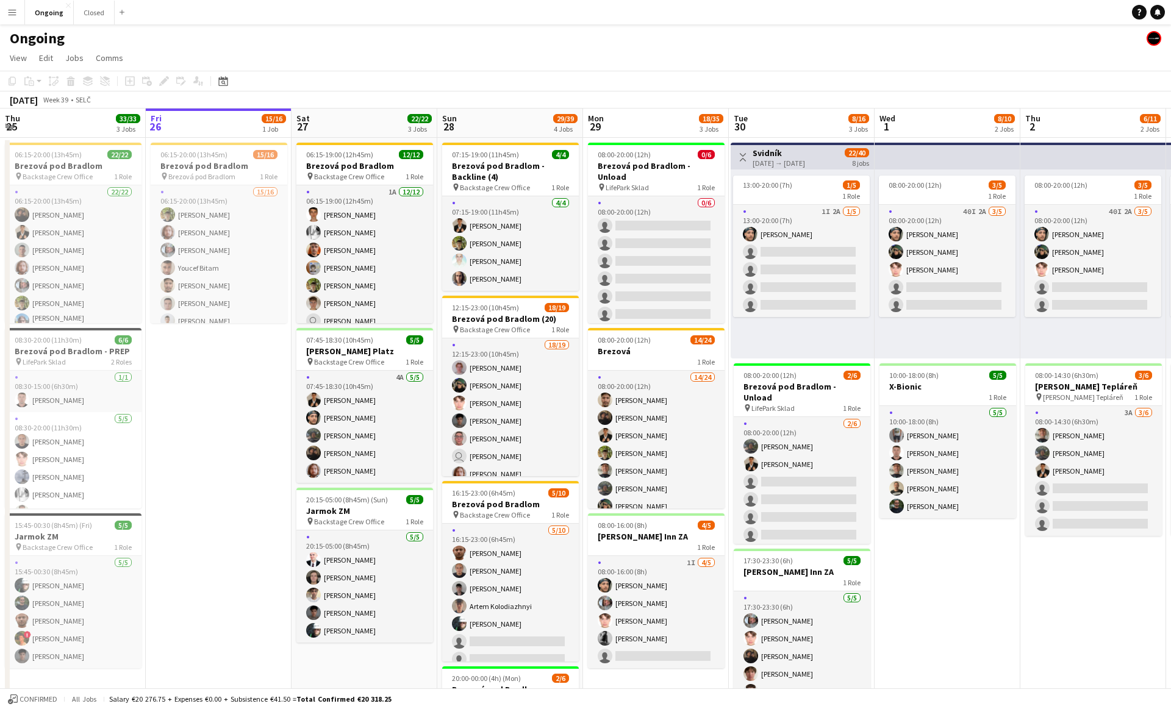
click at [197, 341] on app-date-cell "06:15-20:00 (13h45m) 15/16 Brezová pod Bradlom pin Brezová pod Bradlom 1 Role 1…" at bounding box center [219, 505] width 146 height 735
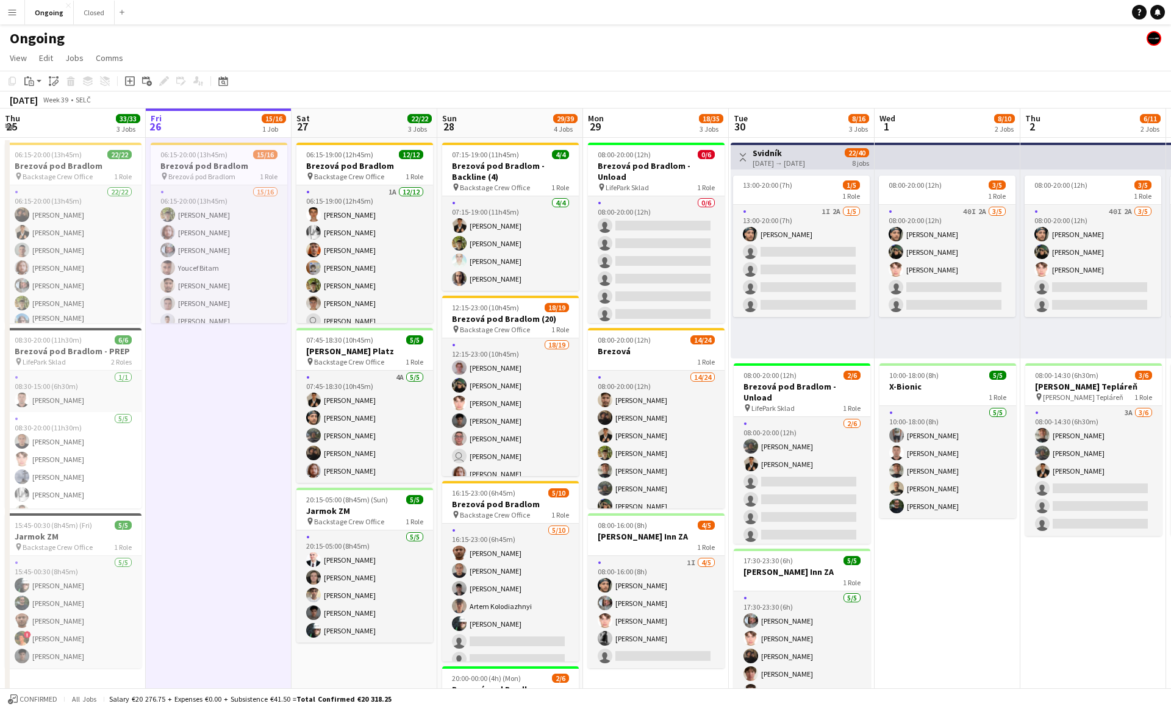
click at [203, 342] on app-date-cell "06:15-20:00 (13h45m) 15/16 Brezová pod Bradlom pin Brezová pod Bradlom 1 Role 1…" at bounding box center [219, 505] width 146 height 735
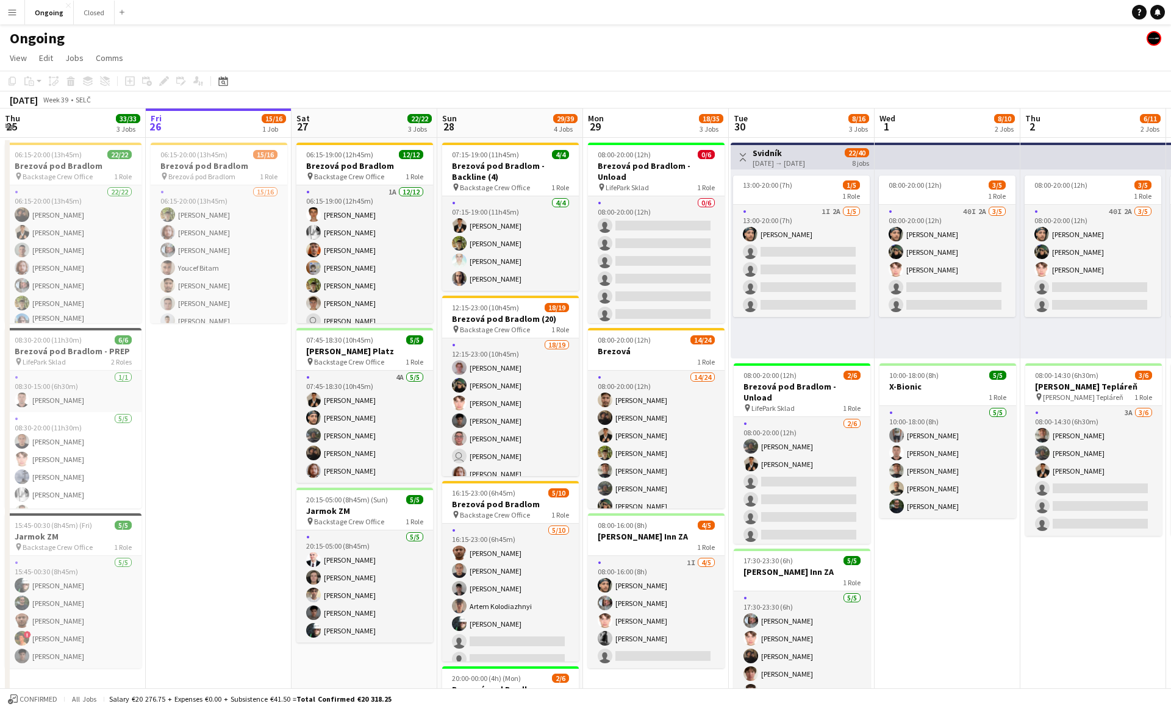
click at [215, 345] on app-date-cell "06:15-20:00 (13h45m) 15/16 Brezová pod Bradlom pin Brezová pod Bradlom 1 Role 1…" at bounding box center [219, 505] width 146 height 735
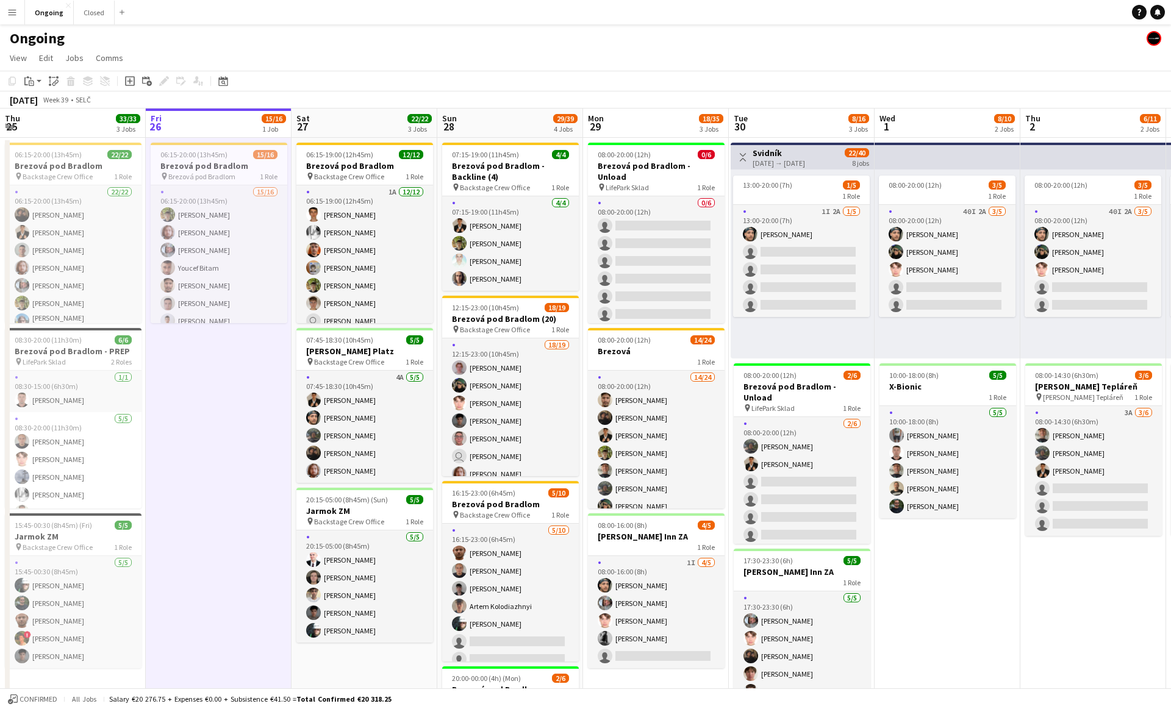
click at [215, 346] on app-date-cell "06:15-20:00 (13h45m) 15/16 Brezová pod Bradlom pin Brezová pod Bradlom 1 Role 1…" at bounding box center [219, 505] width 146 height 735
